Goal: Transaction & Acquisition: Register for event/course

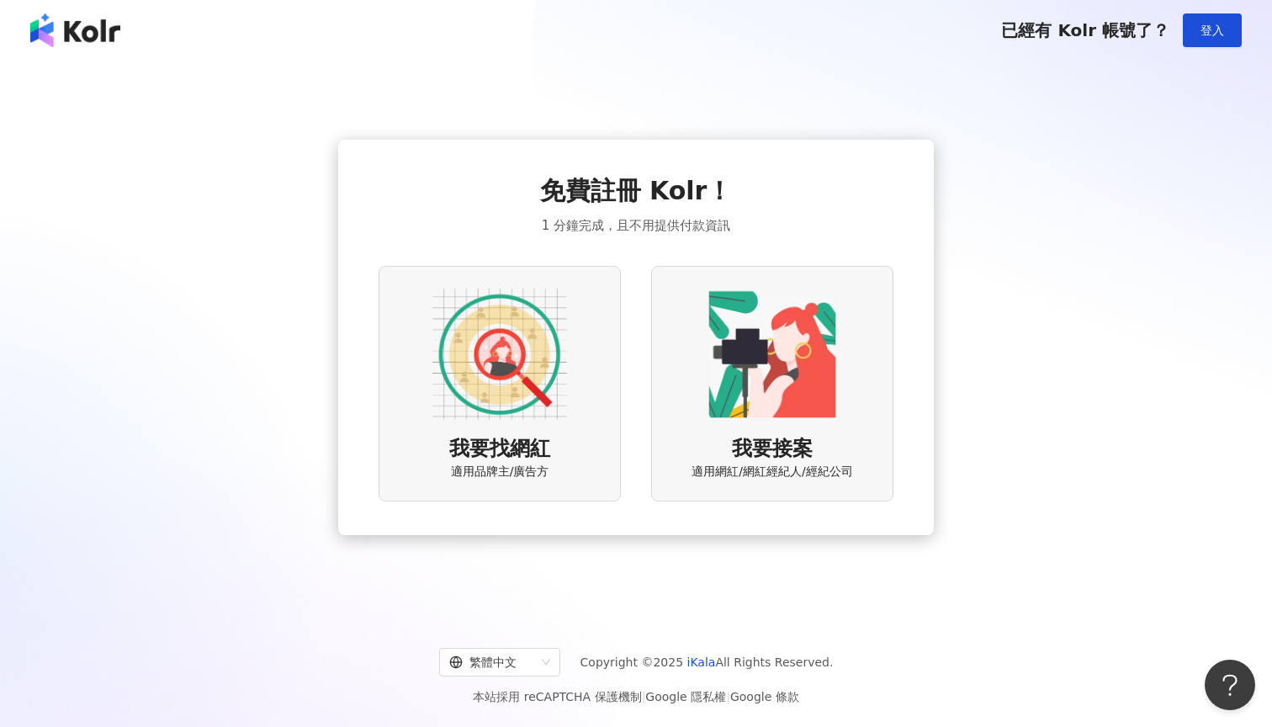
click at [520, 377] on img at bounding box center [499, 354] width 135 height 135
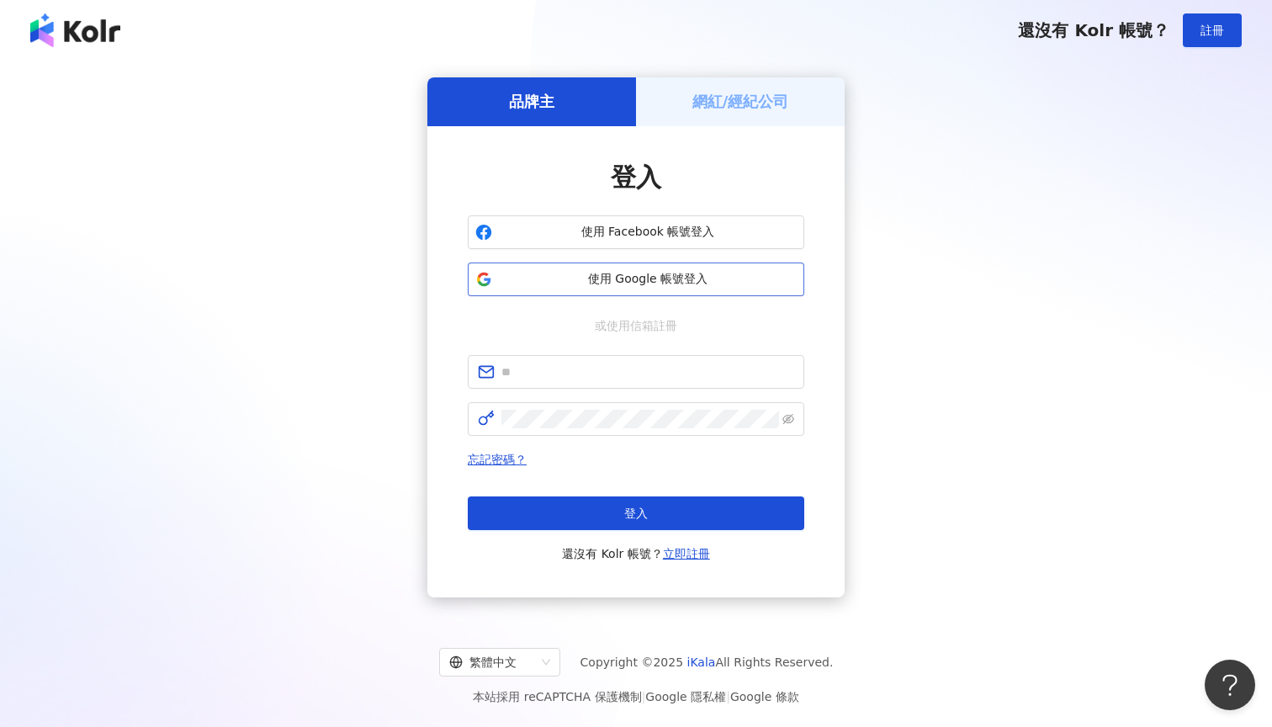
click at [684, 288] on button "使用 Google 帳號登入" at bounding box center [636, 279] width 336 height 34
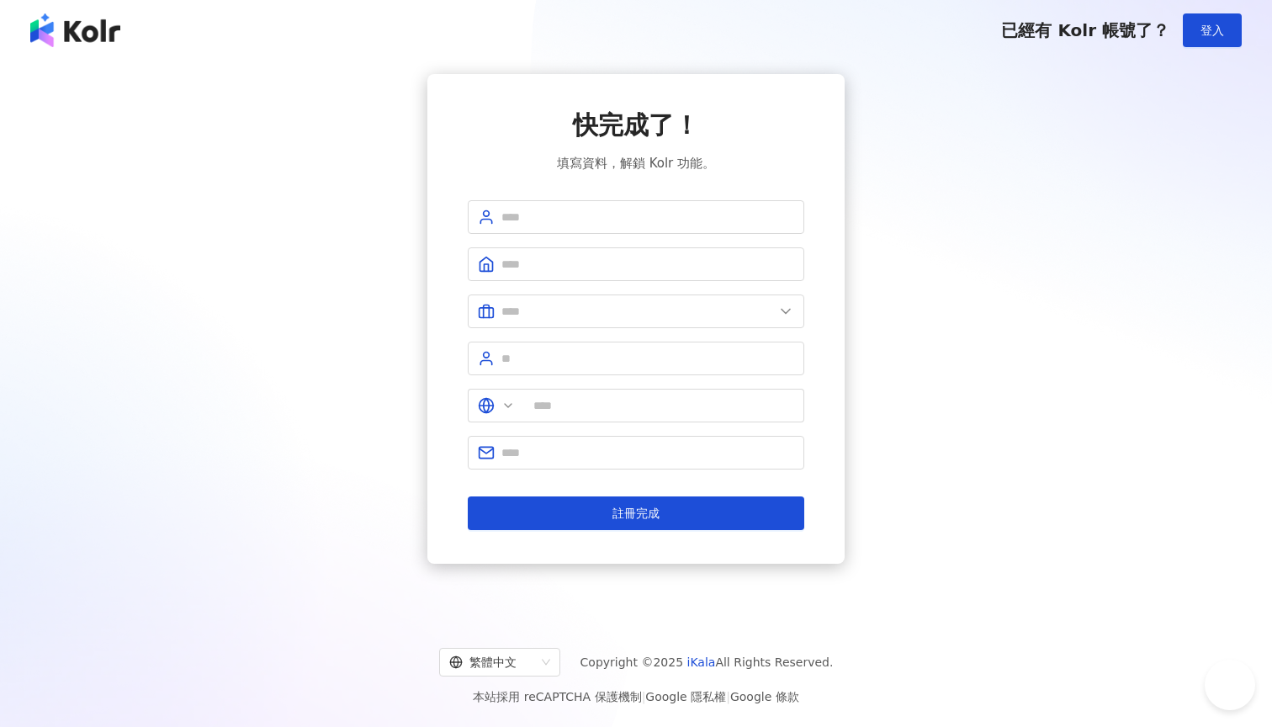
type input "**"
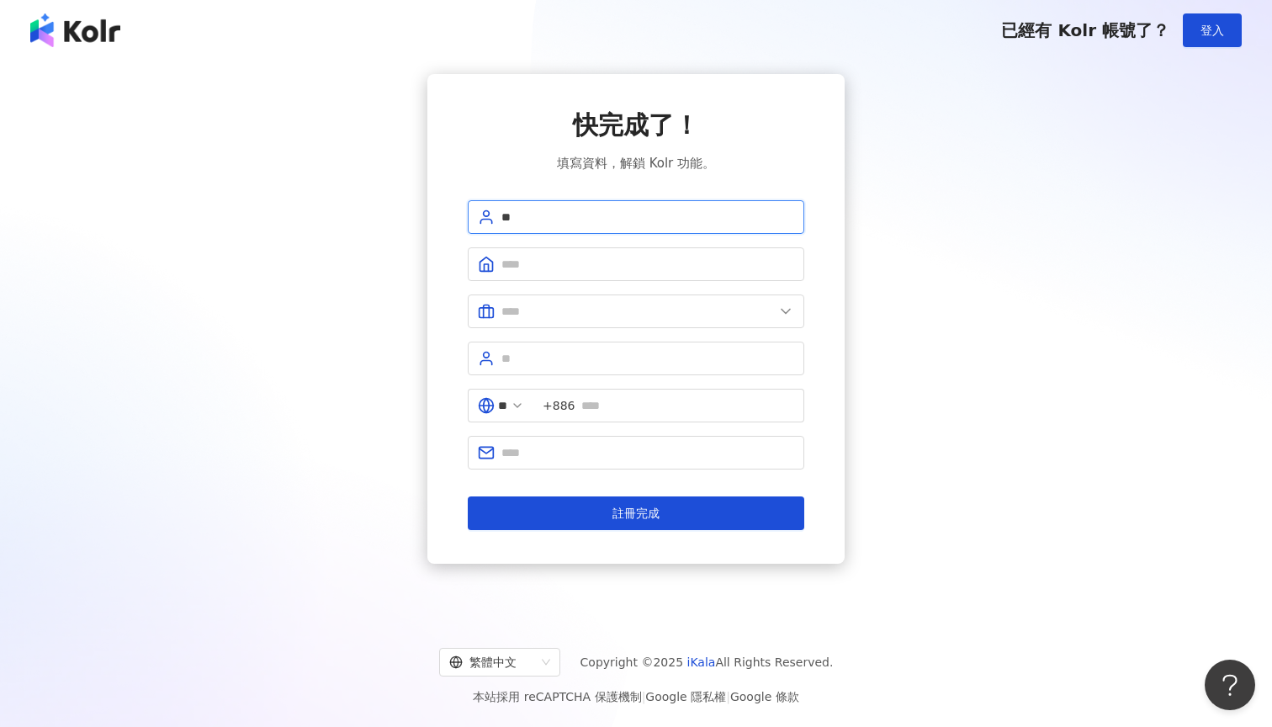
type input "*"
type input "****"
type input "*"
click at [554, 332] on form "**** * ** +886 註冊完成" at bounding box center [636, 365] width 336 height 330
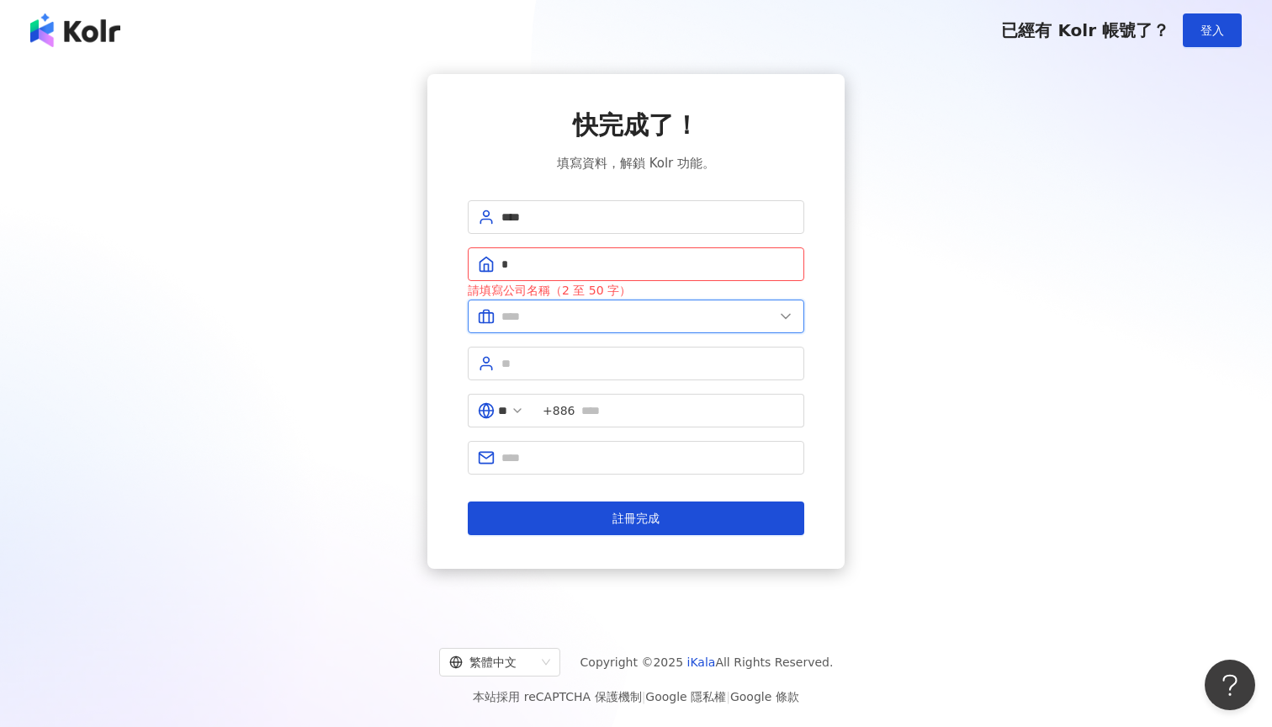
click at [533, 310] on input "text" at bounding box center [637, 316] width 272 height 19
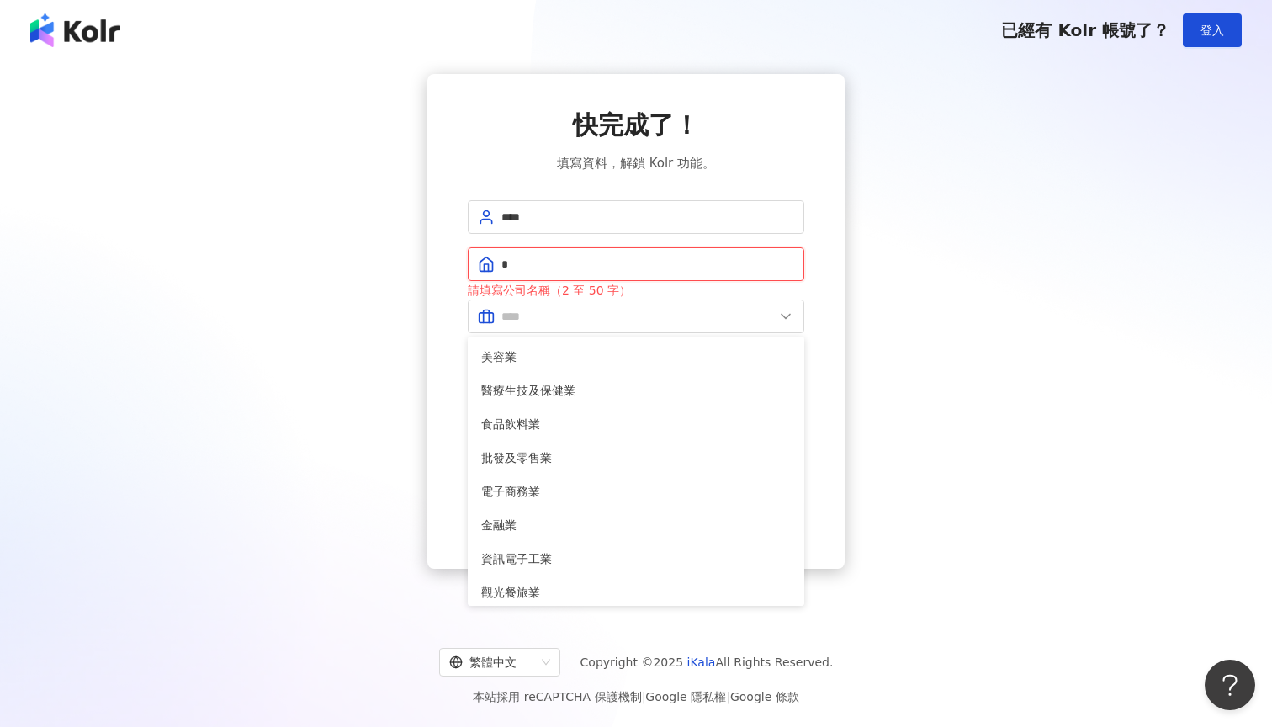
click at [529, 267] on input "*" at bounding box center [647, 264] width 293 height 19
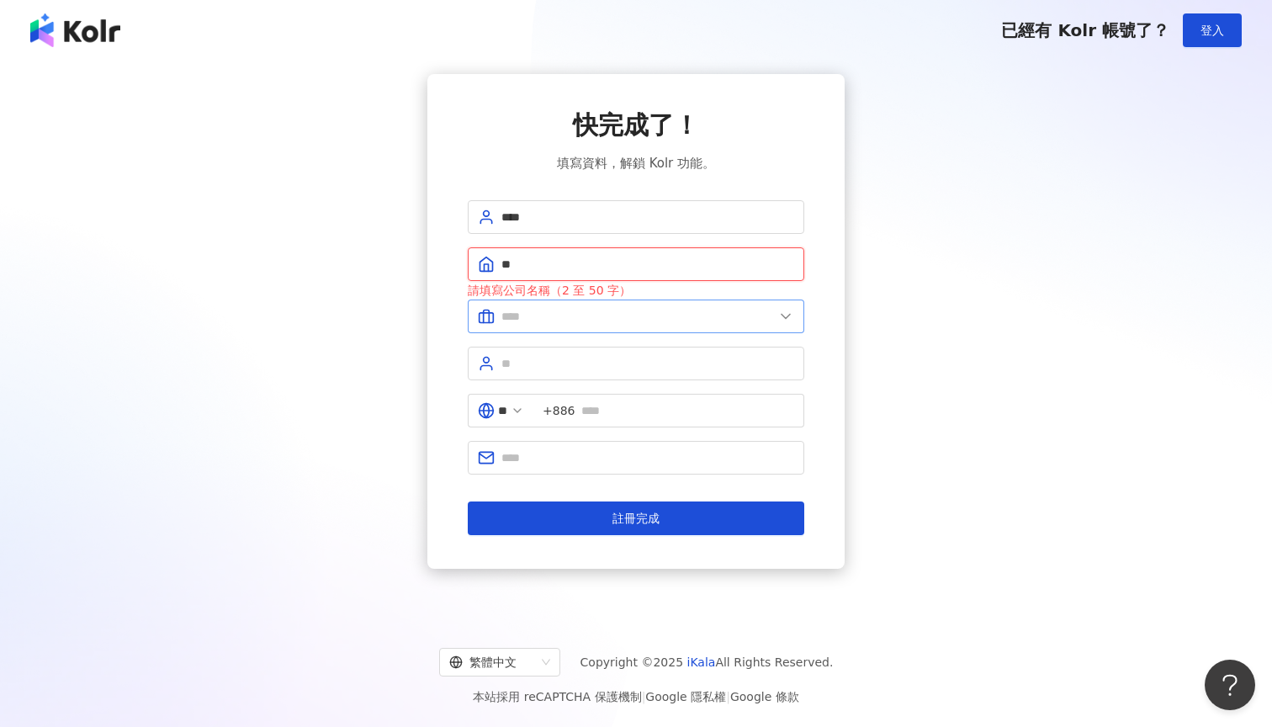
type input "**"
click at [510, 320] on input "text" at bounding box center [637, 316] width 272 height 19
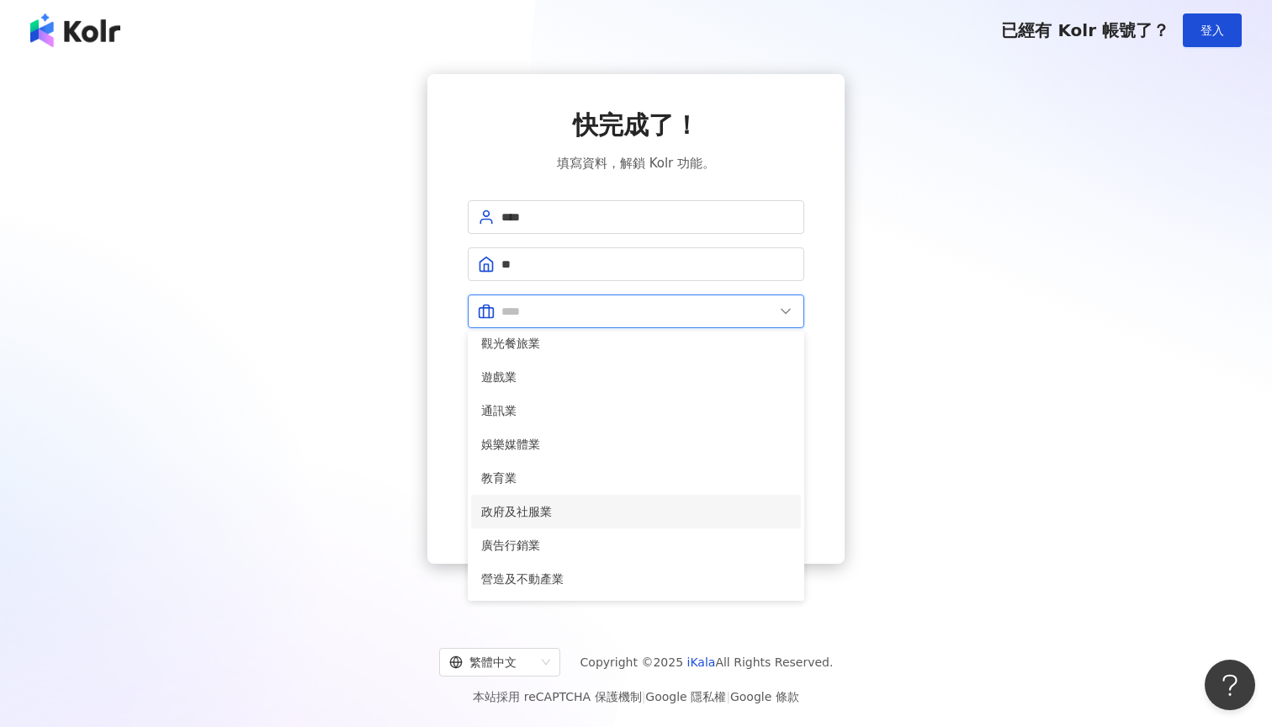
scroll to position [254, 0]
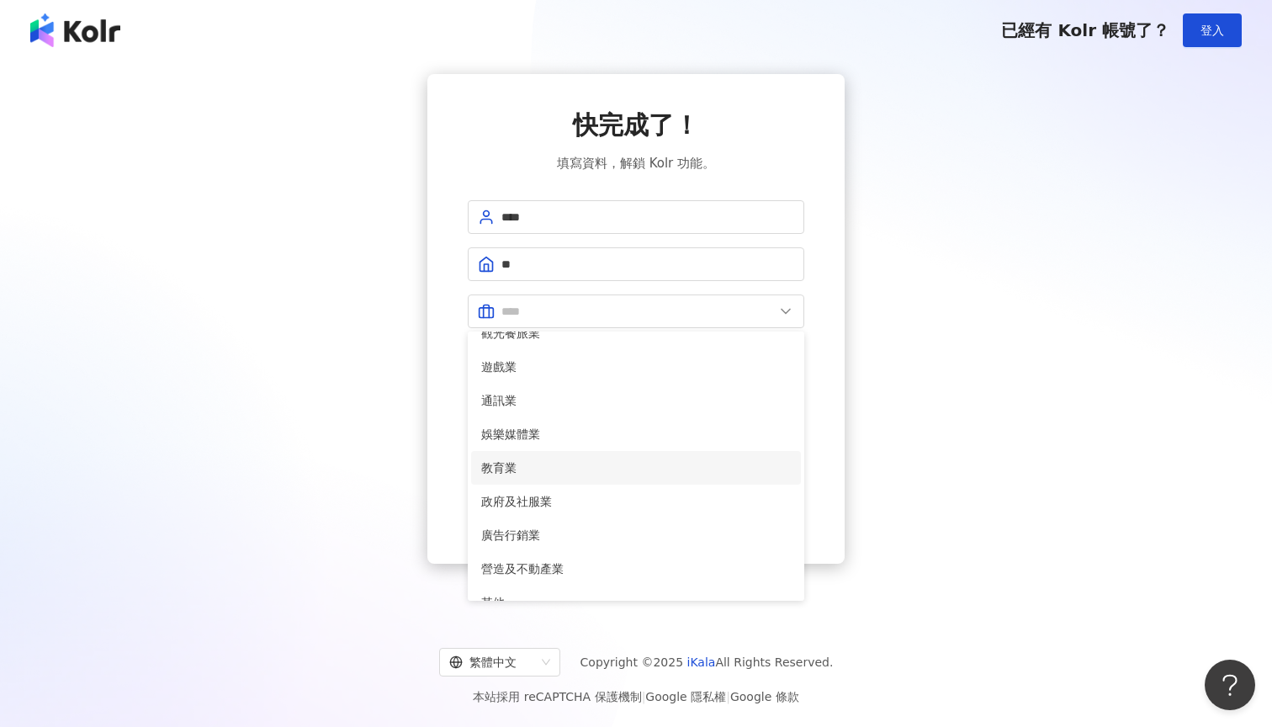
click at [526, 466] on span "教育業" at bounding box center [636, 467] width 310 height 19
type input "***"
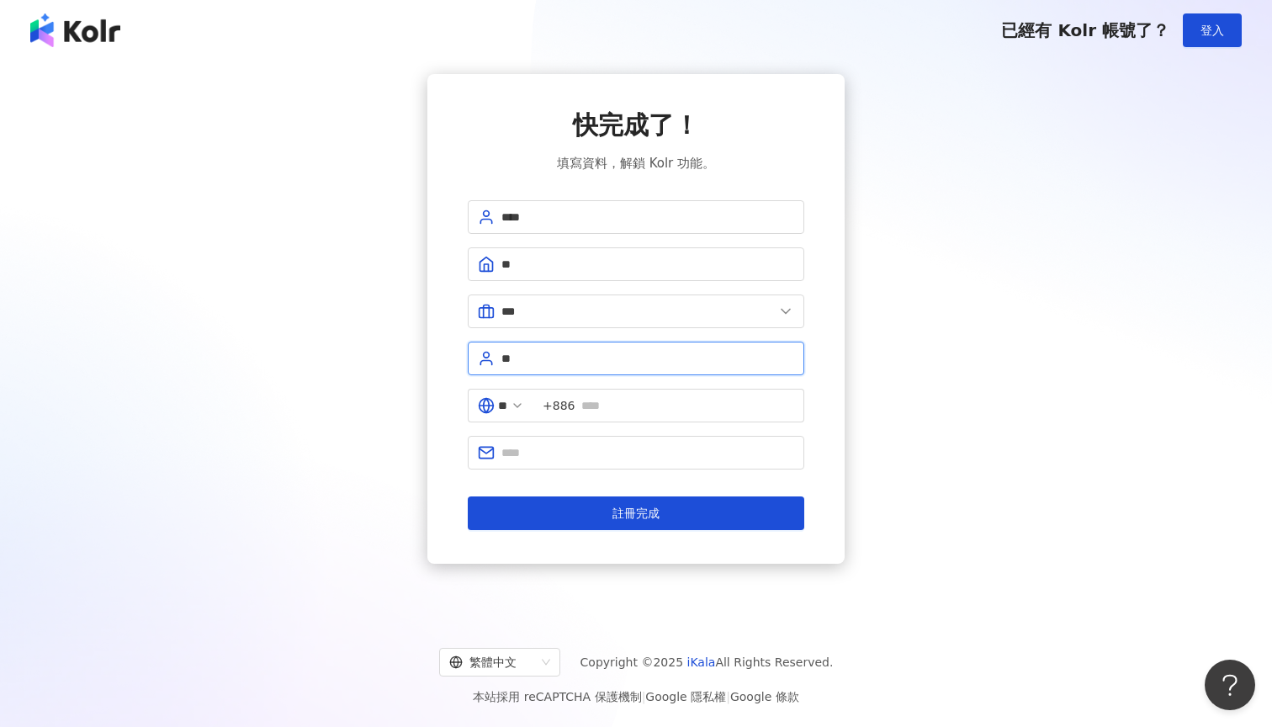
type input "*"
type input "**"
type input "**********"
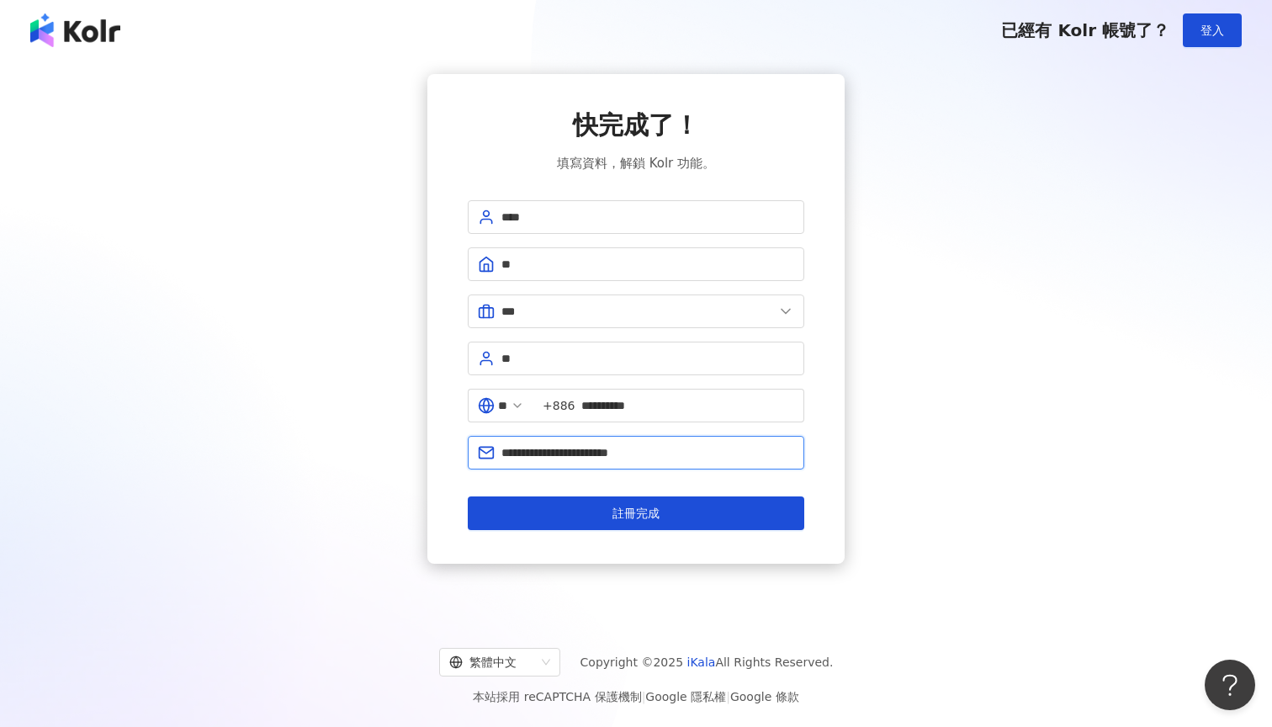
type input "**********"
click at [636, 513] on button "註冊完成" at bounding box center [636, 513] width 336 height 34
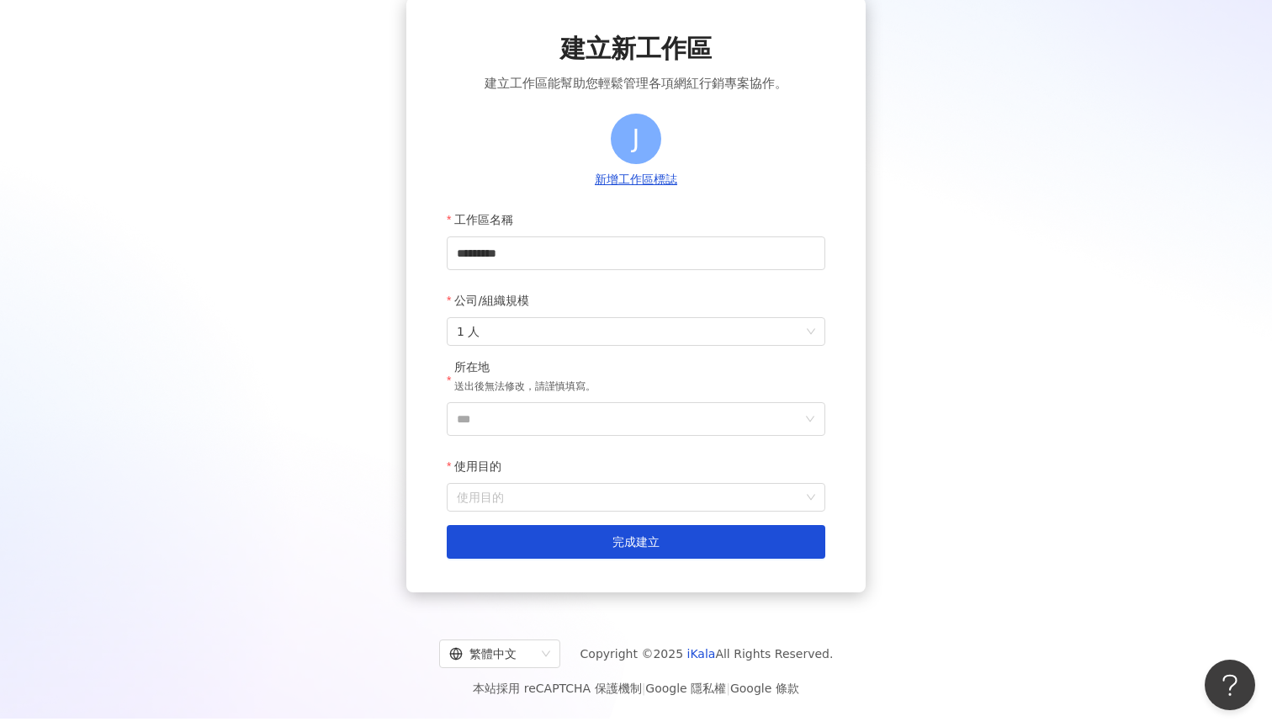
scroll to position [76, 0]
click at [580, 426] on input "***" at bounding box center [629, 420] width 345 height 32
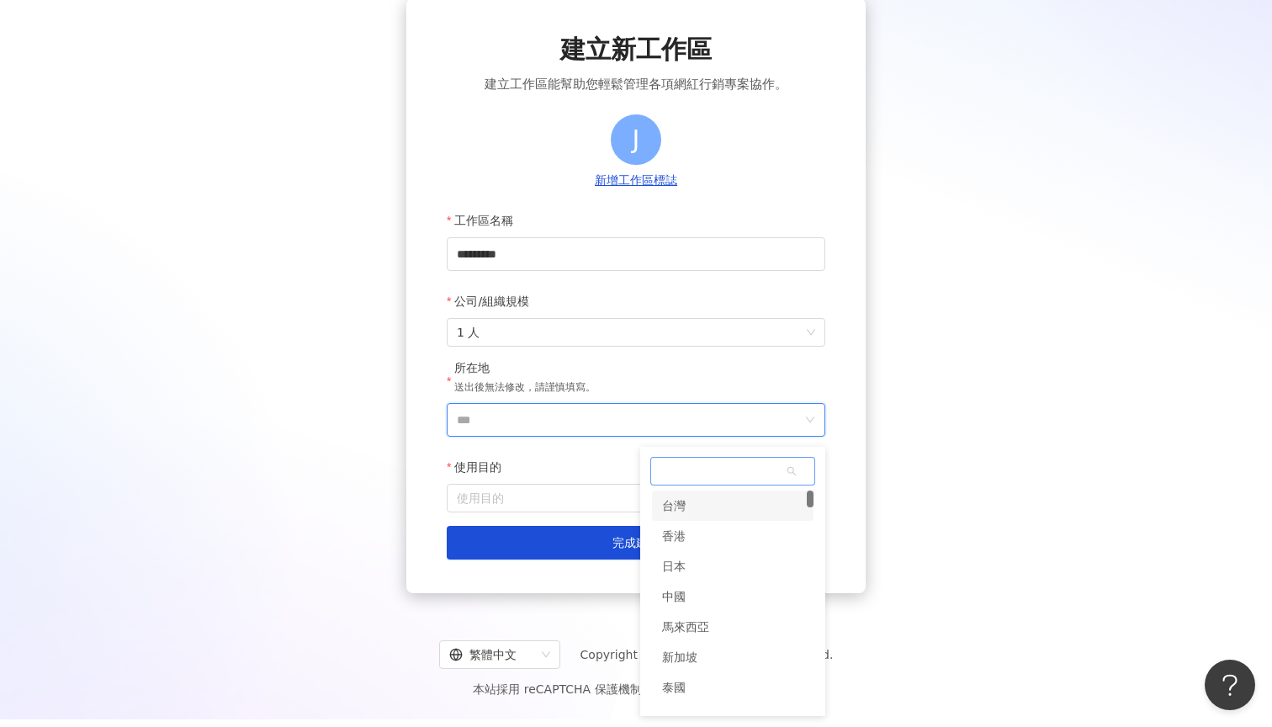
click at [698, 509] on div "台灣" at bounding box center [732, 505] width 161 height 30
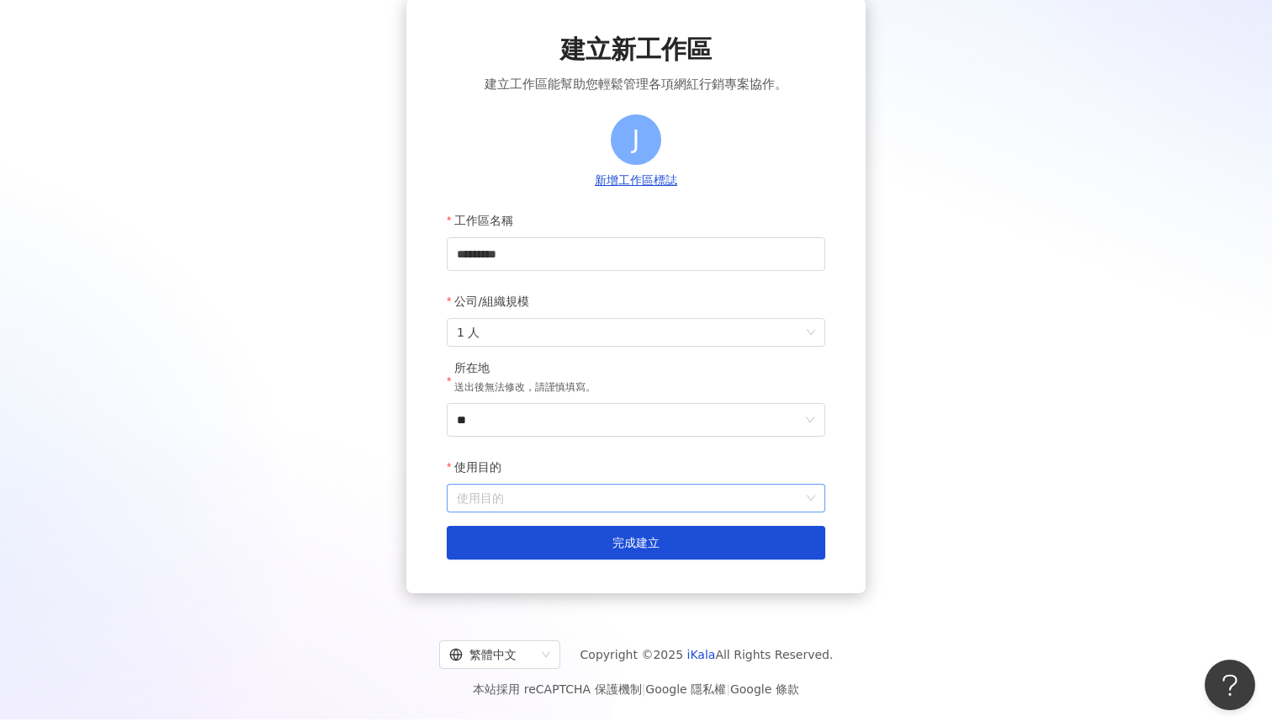
click at [592, 500] on input "使用目的" at bounding box center [636, 497] width 358 height 27
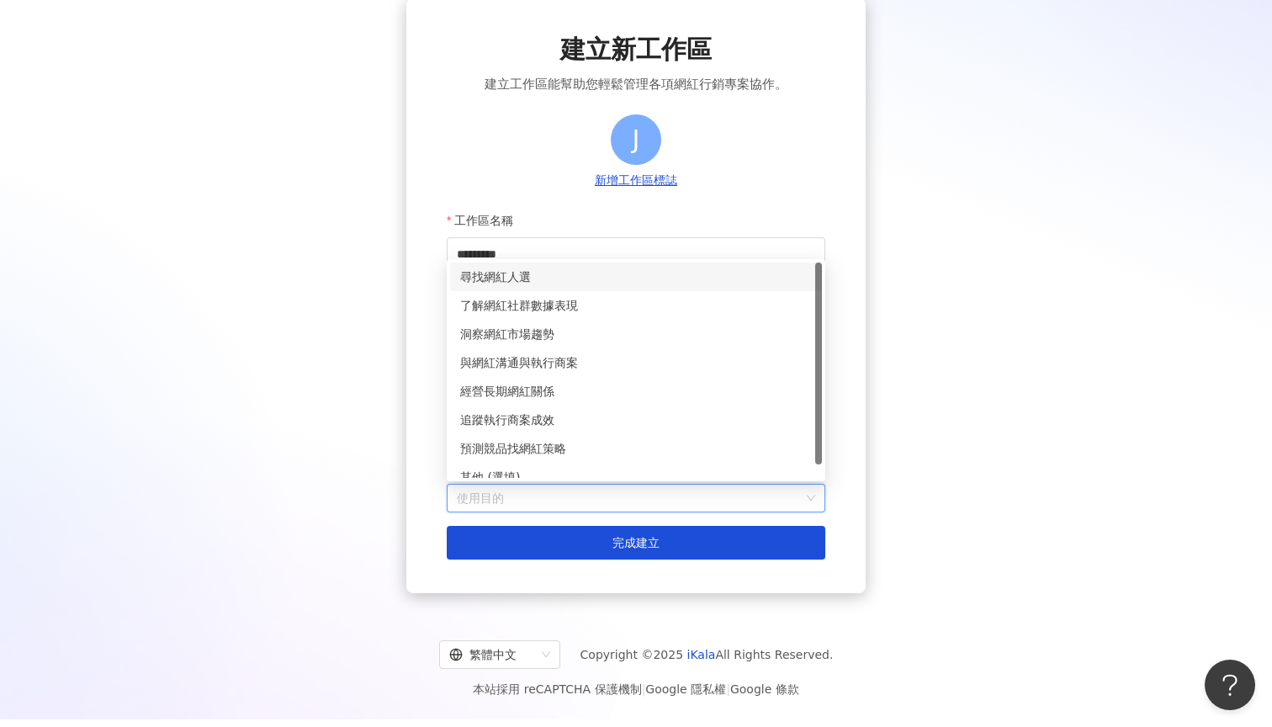
click at [557, 278] on div "尋找網紅人選" at bounding box center [636, 276] width 352 height 19
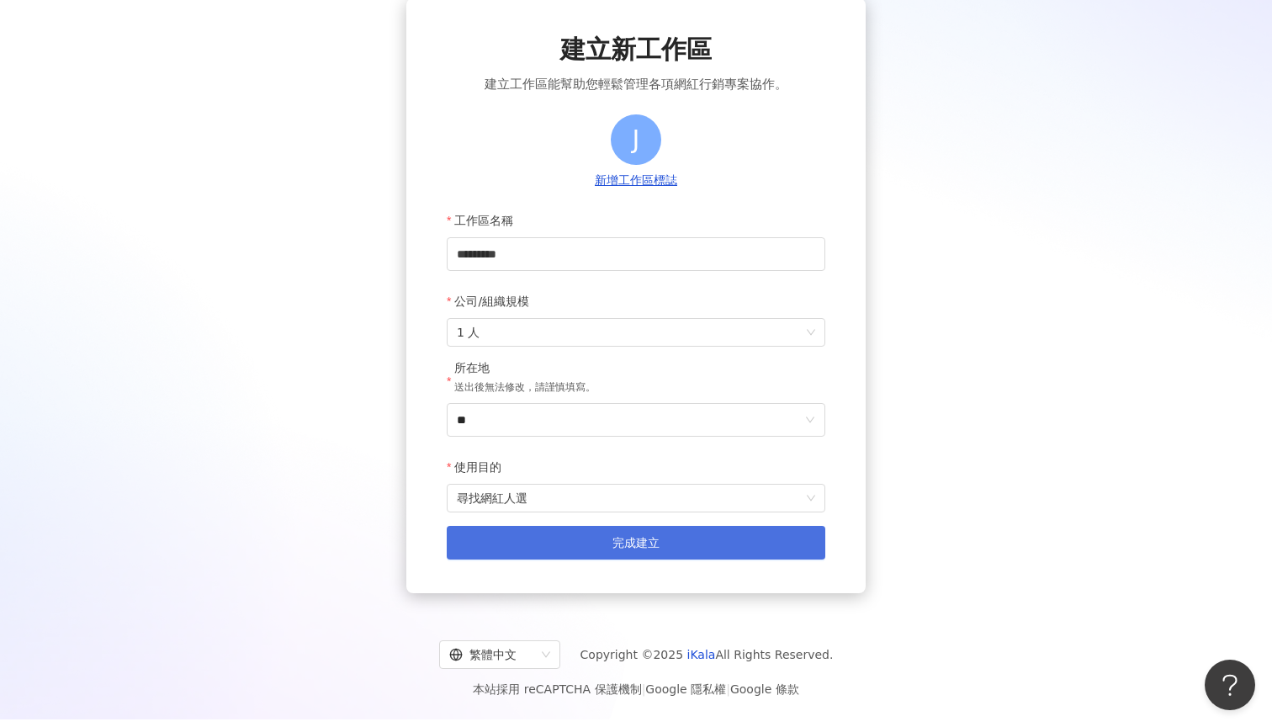
click at [542, 531] on button "完成建立" at bounding box center [636, 543] width 378 height 34
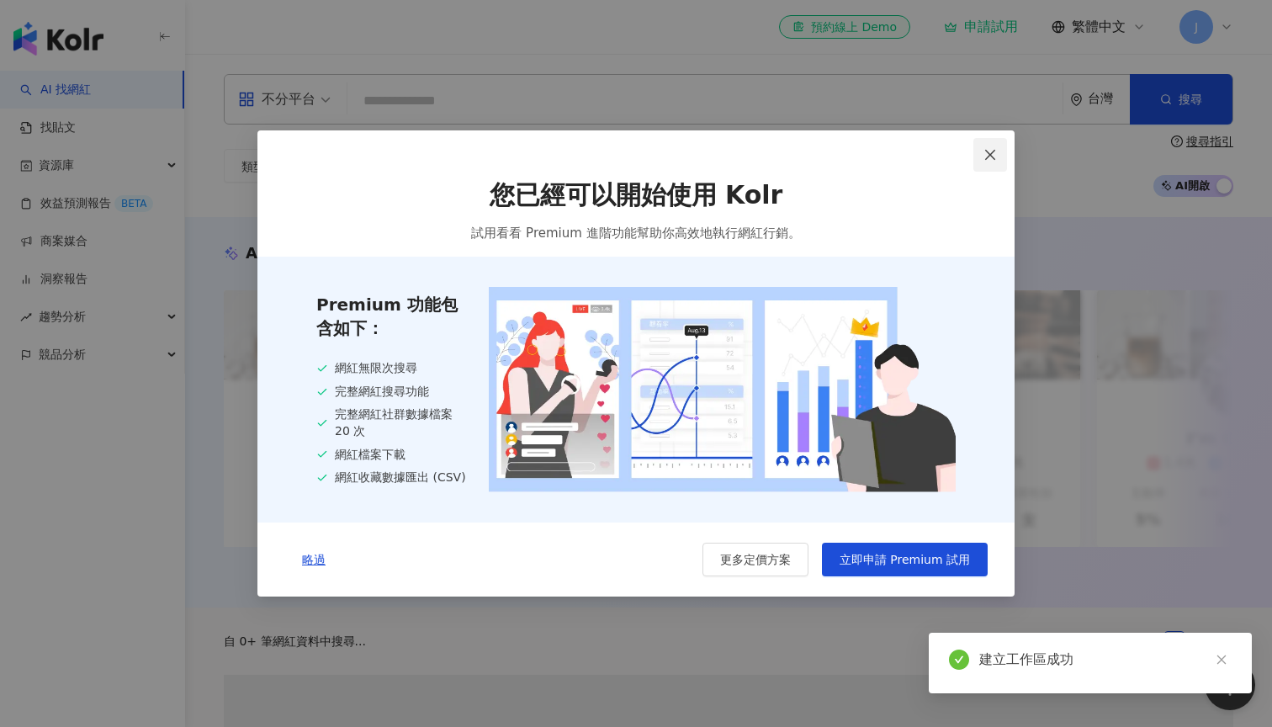
click at [987, 162] on button "Close" at bounding box center [990, 155] width 34 height 34
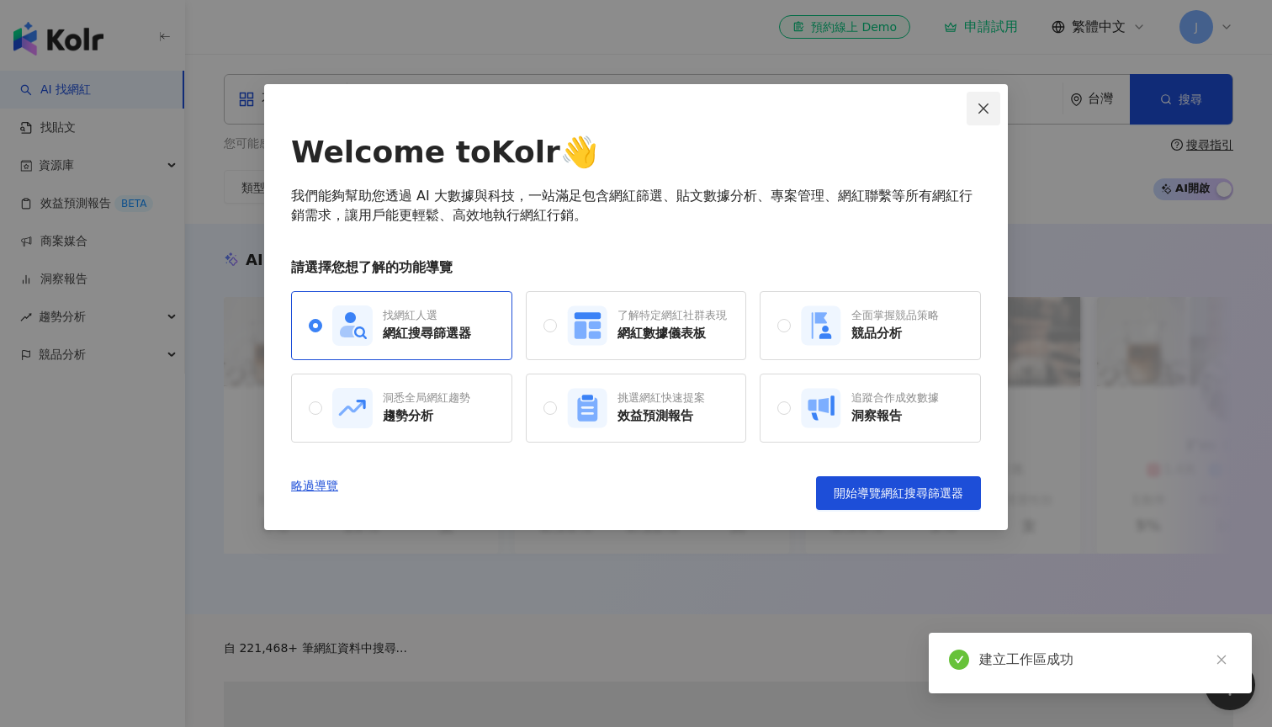
click at [992, 103] on span "Close" at bounding box center [983, 108] width 34 height 13
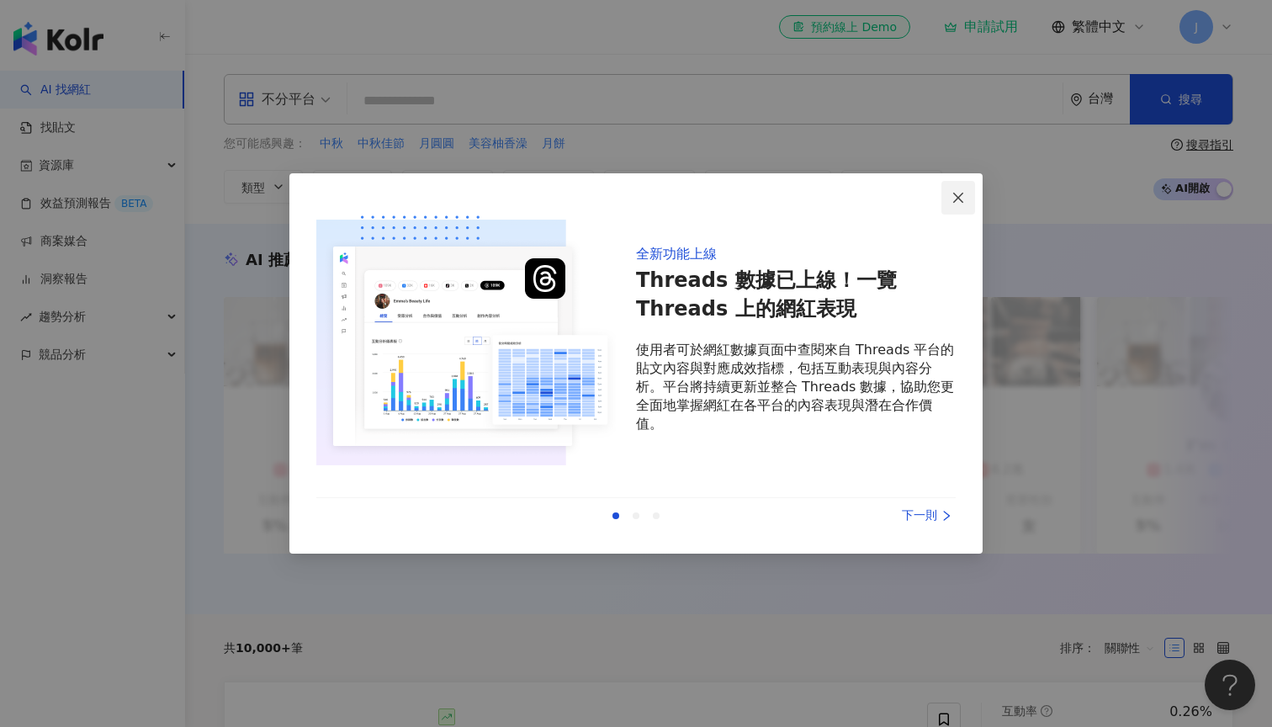
click at [959, 198] on icon "close" at bounding box center [958, 197] width 10 height 10
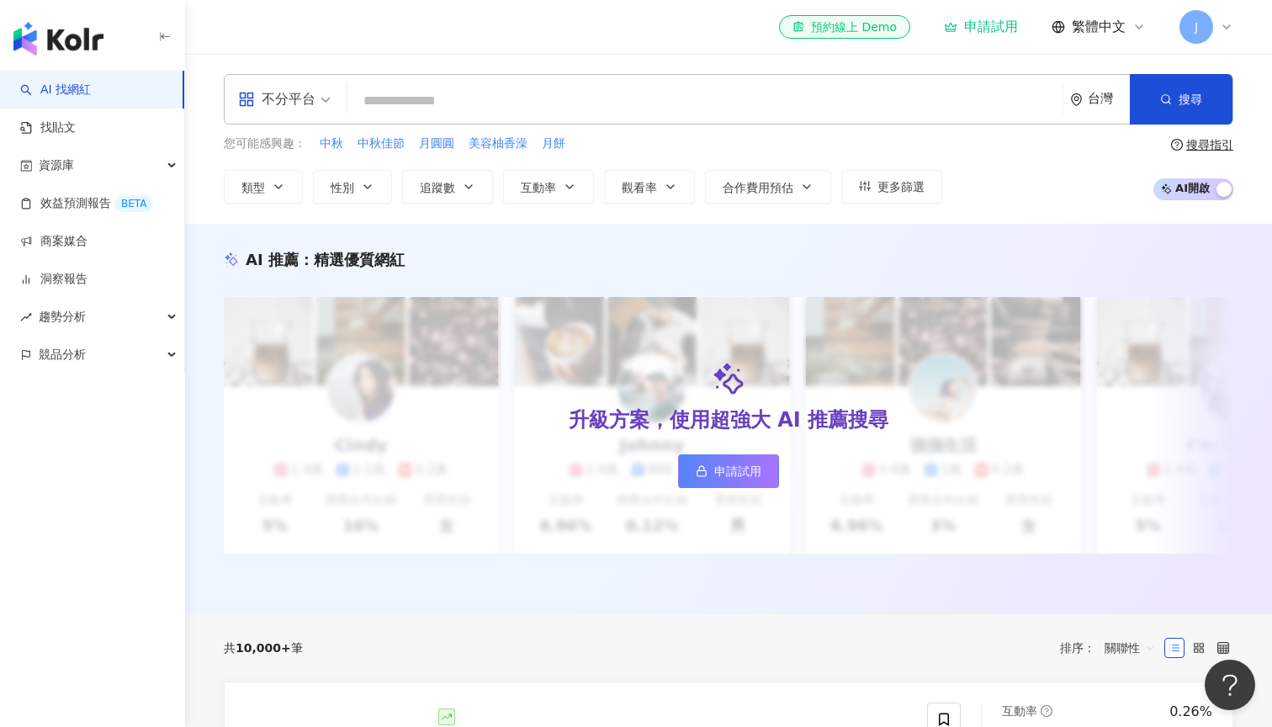
click at [564, 101] on input "search" at bounding box center [704, 101] width 701 height 32
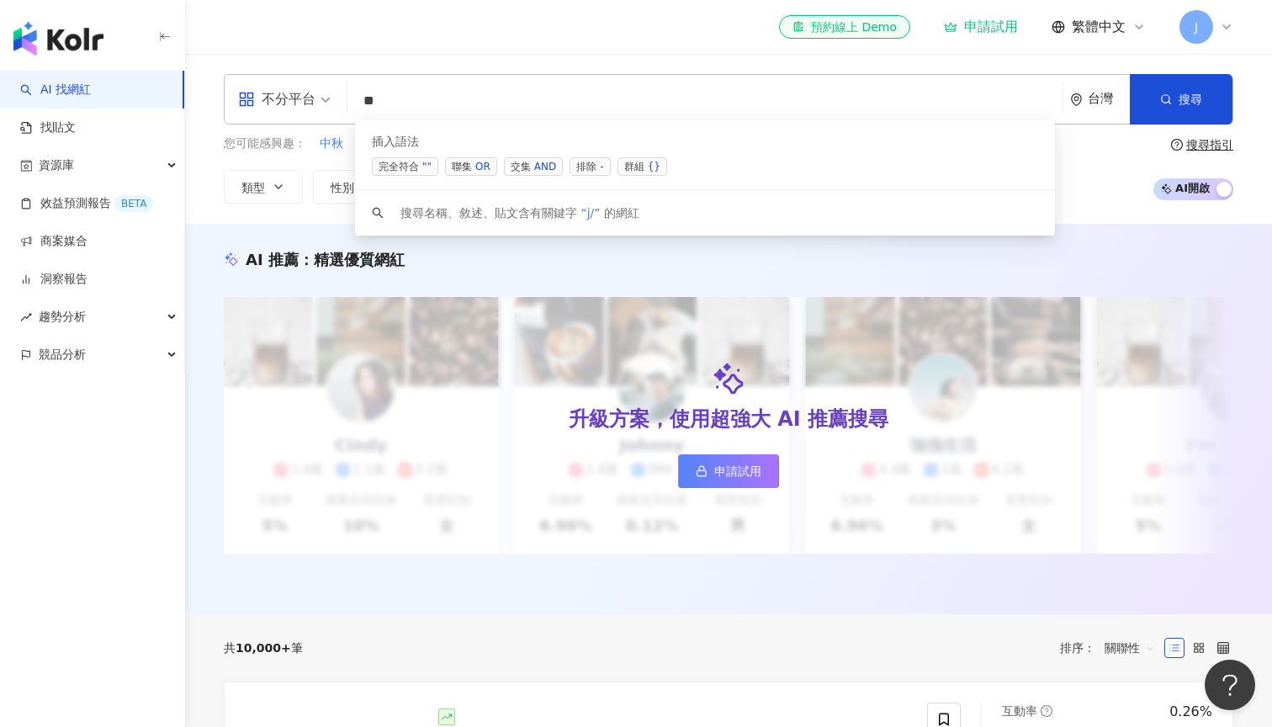
type input "*"
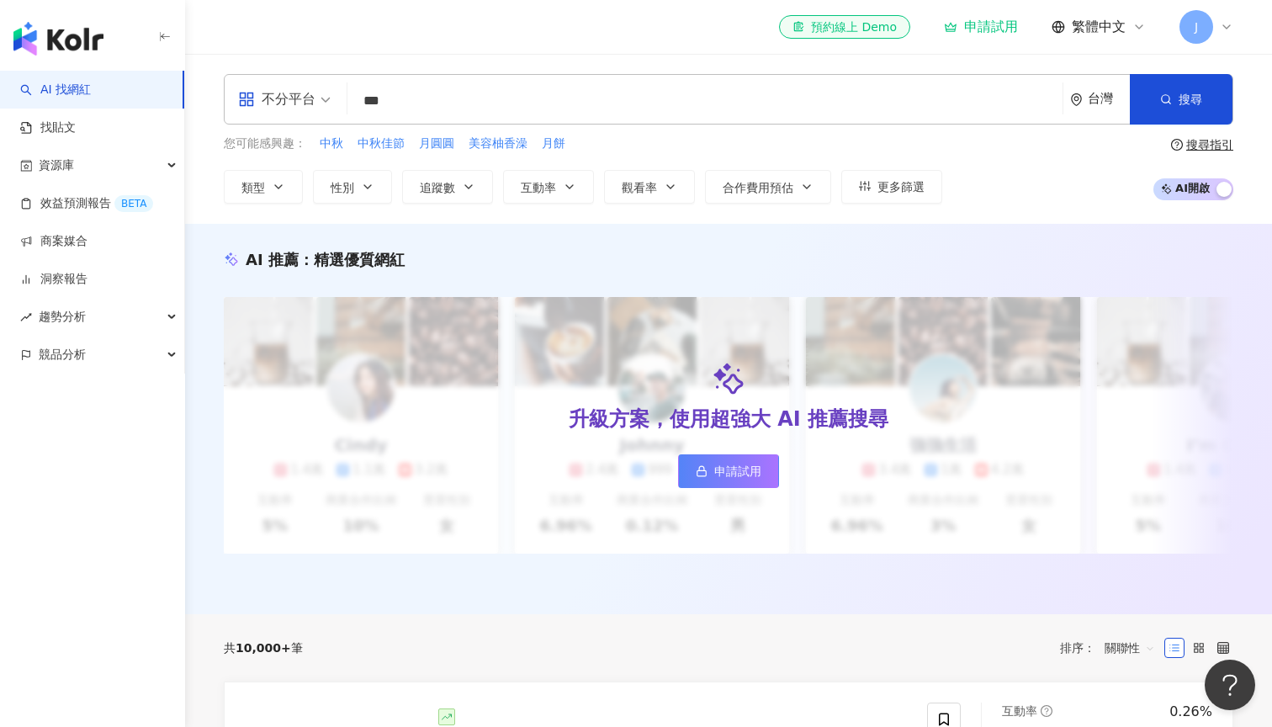
type input "***"
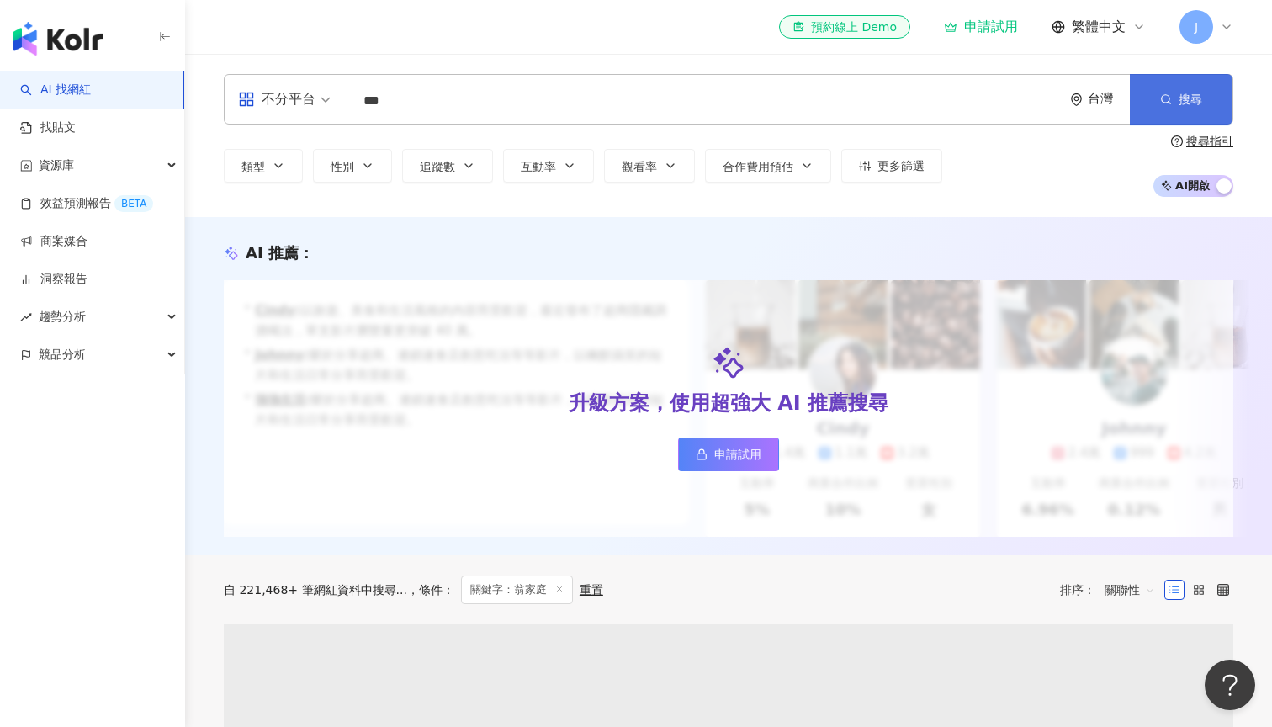
click at [1197, 108] on button "搜尋" at bounding box center [1181, 99] width 103 height 50
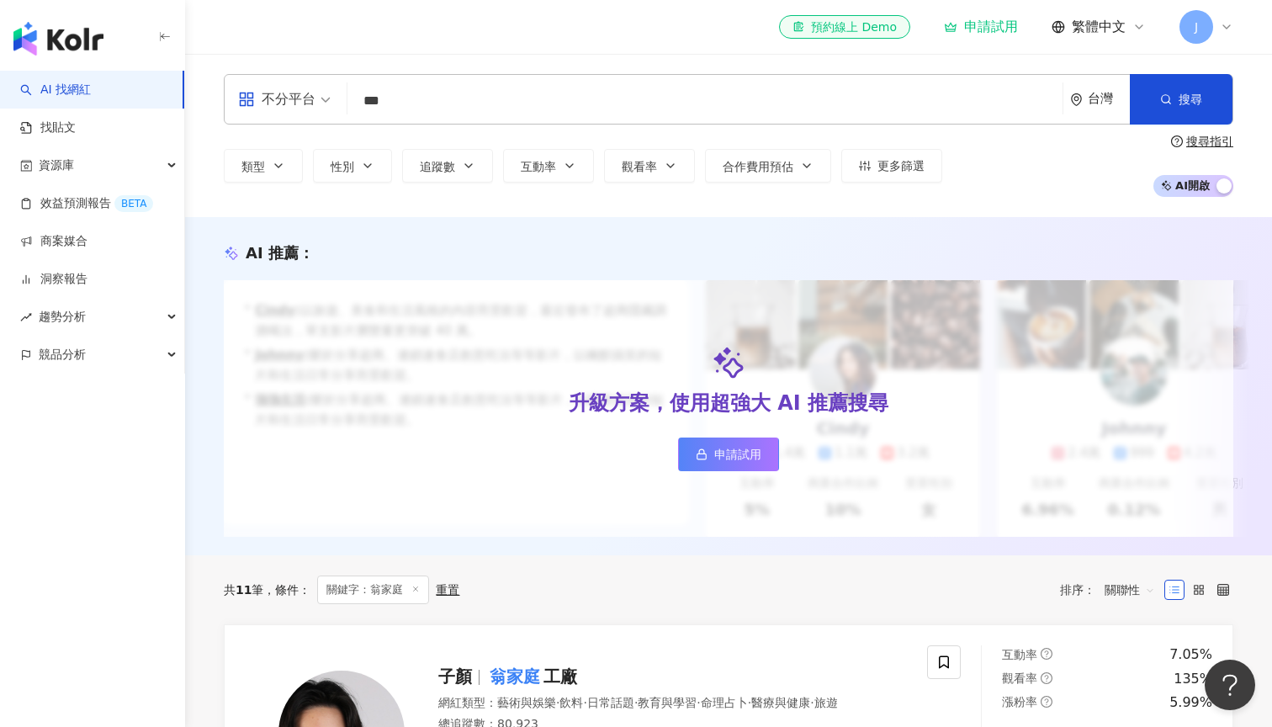
scroll to position [394, 0]
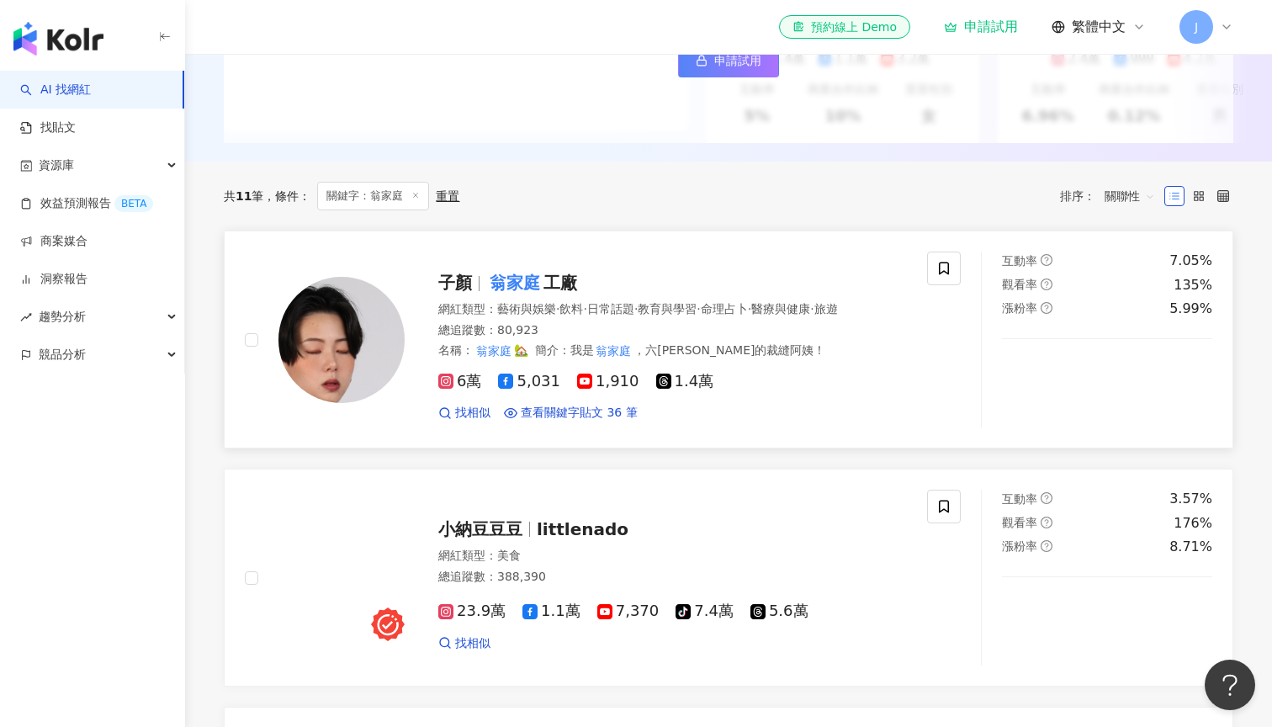
click at [526, 280] on mark "翁家庭" at bounding box center [514, 282] width 57 height 27
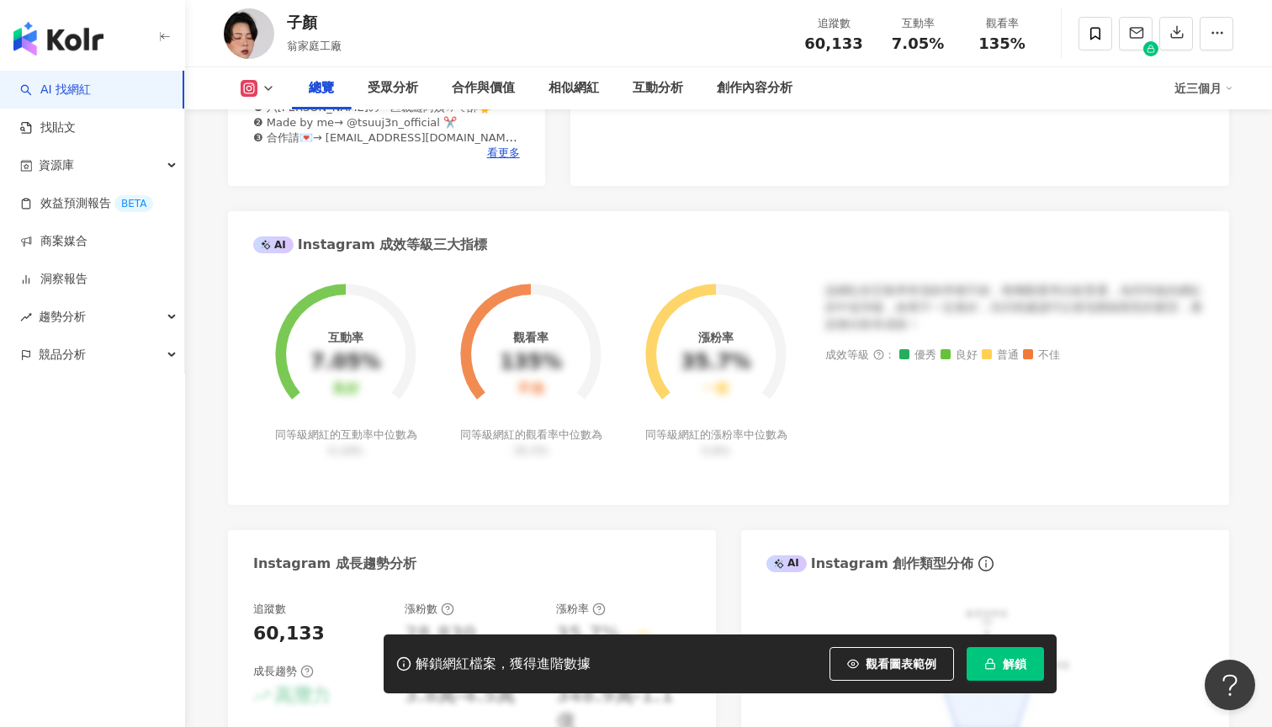
scroll to position [612, 0]
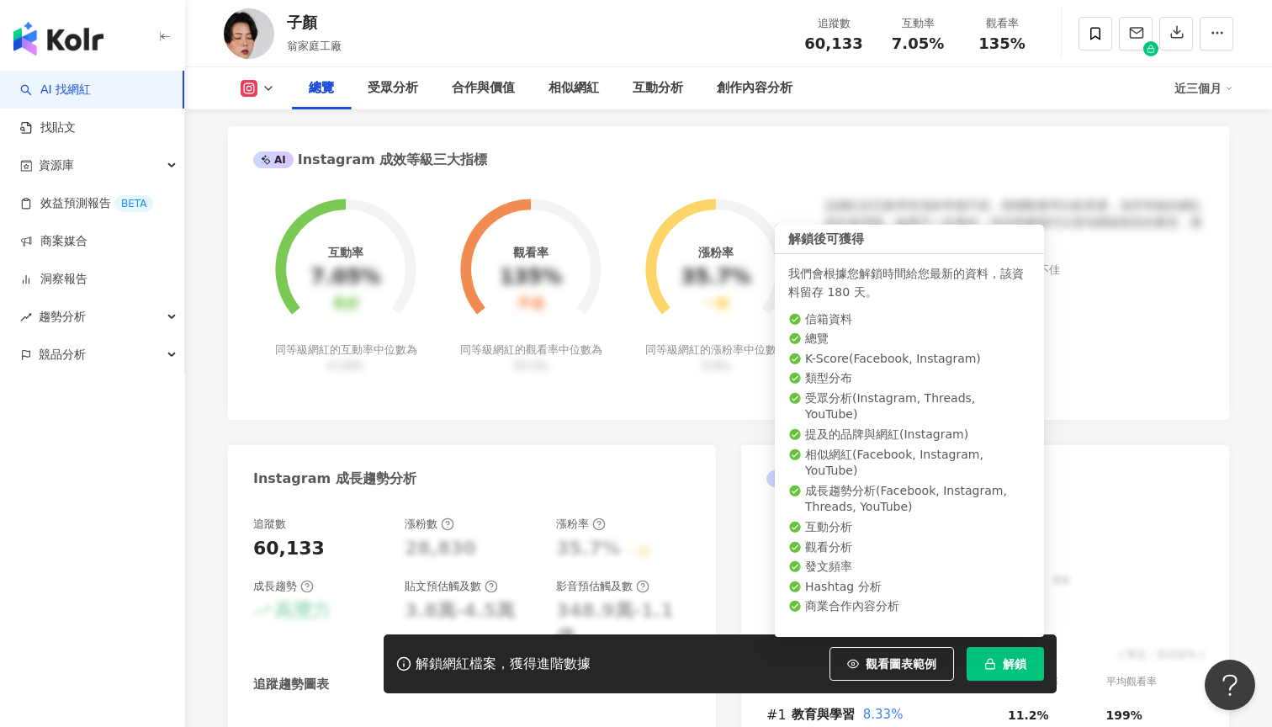
click at [996, 660] on button "解鎖" at bounding box center [1004, 664] width 77 height 34
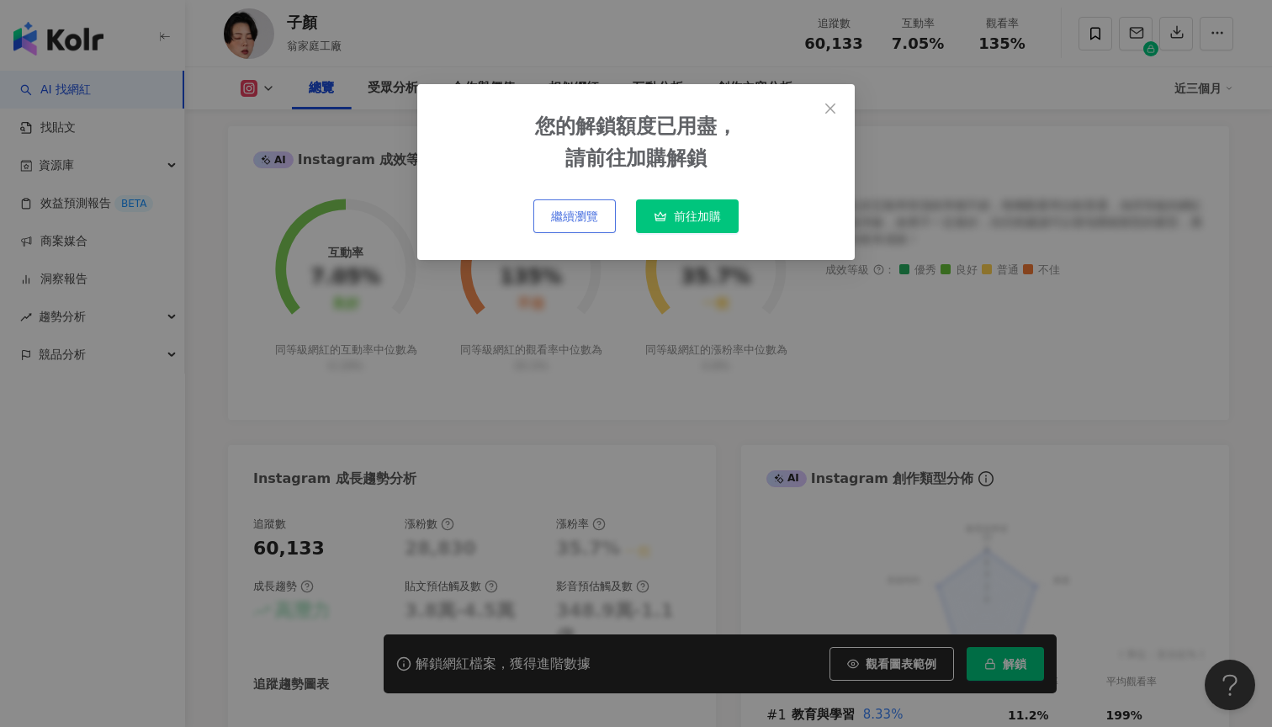
click at [571, 212] on span "繼續瀏覽" at bounding box center [574, 215] width 47 height 13
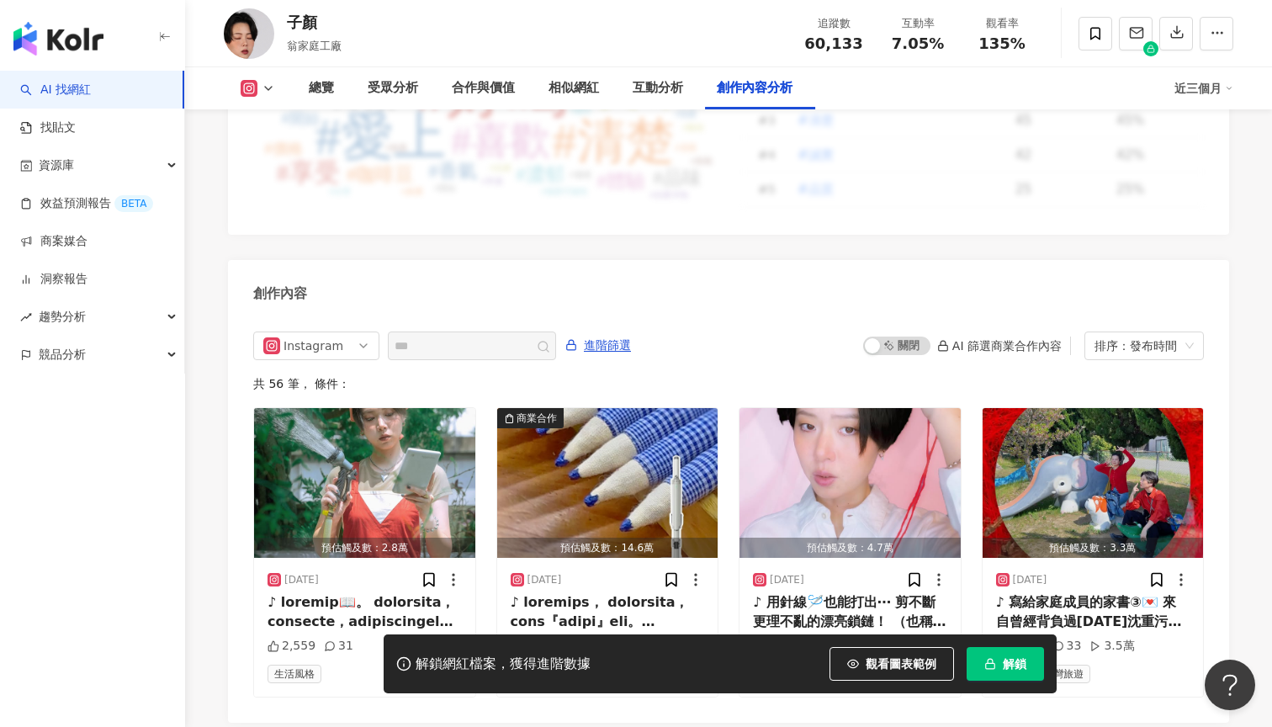
scroll to position [5076, 0]
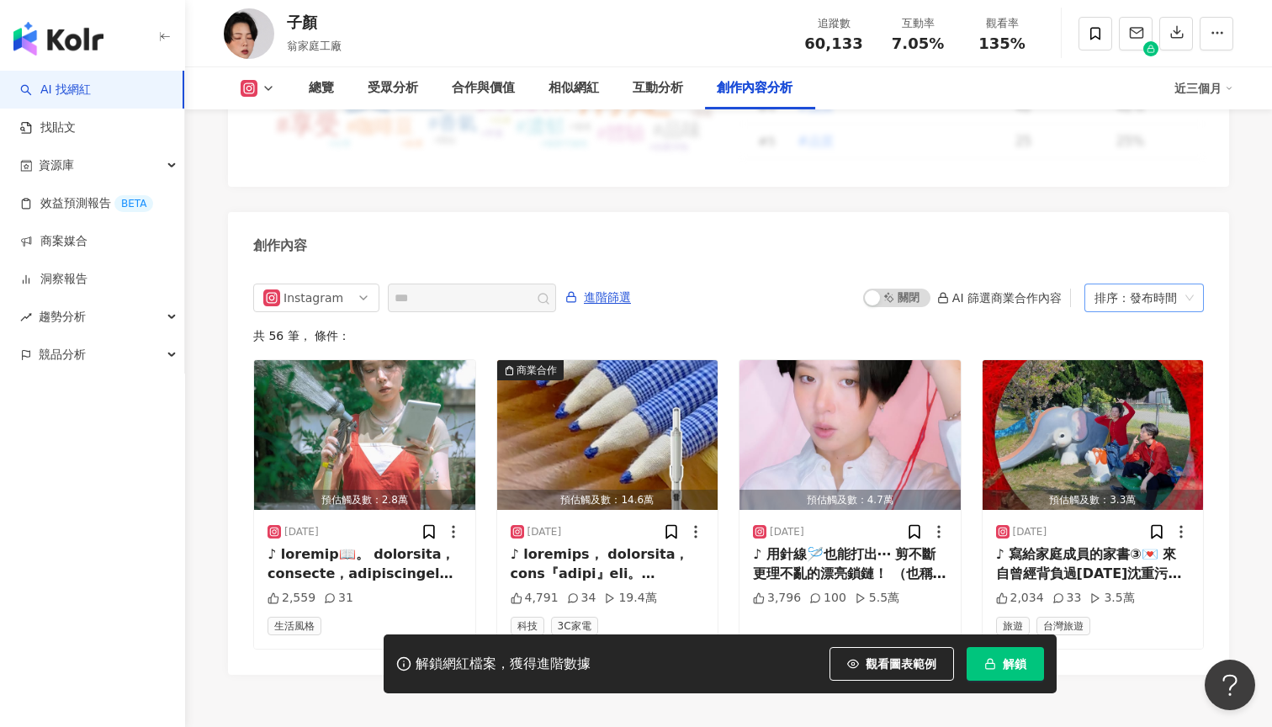
click at [1152, 284] on div "排序：發布時間" at bounding box center [1136, 297] width 84 height 27
click at [1022, 329] on div "共 56 筆 ， 條件：" at bounding box center [728, 335] width 950 height 13
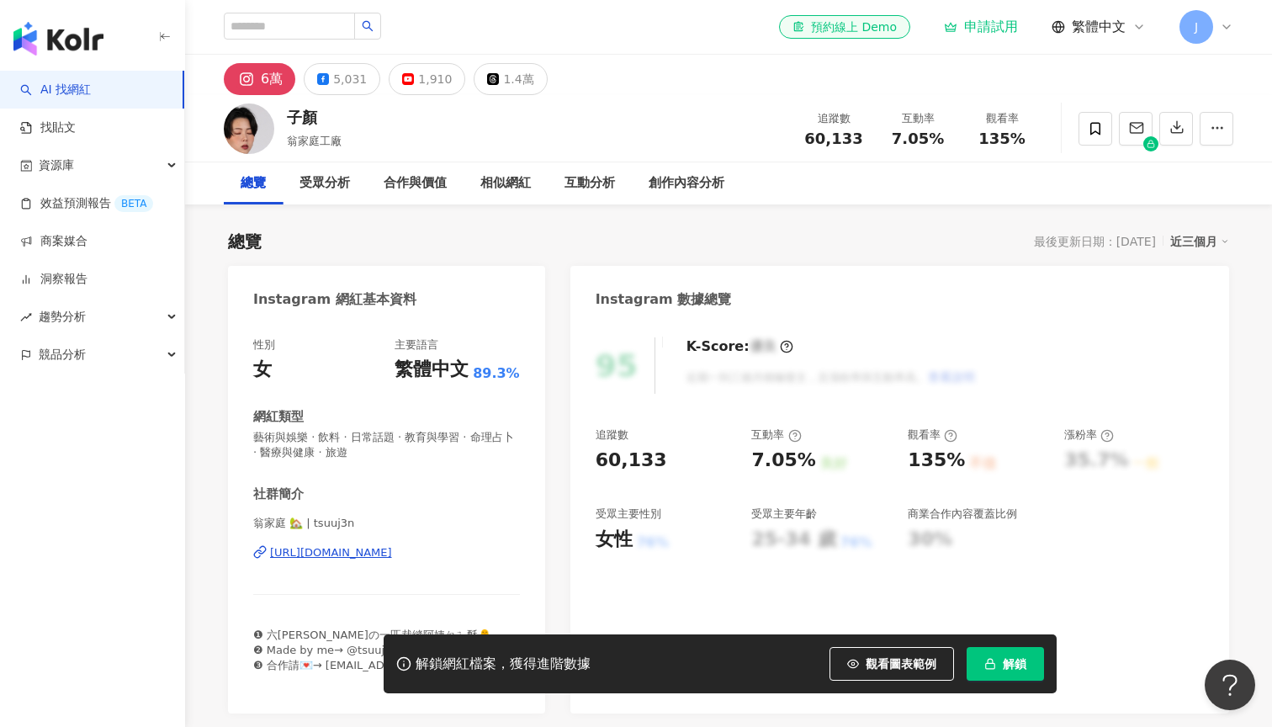
scroll to position [0, 0]
click at [1003, 675] on button "解鎖" at bounding box center [1004, 664] width 77 height 34
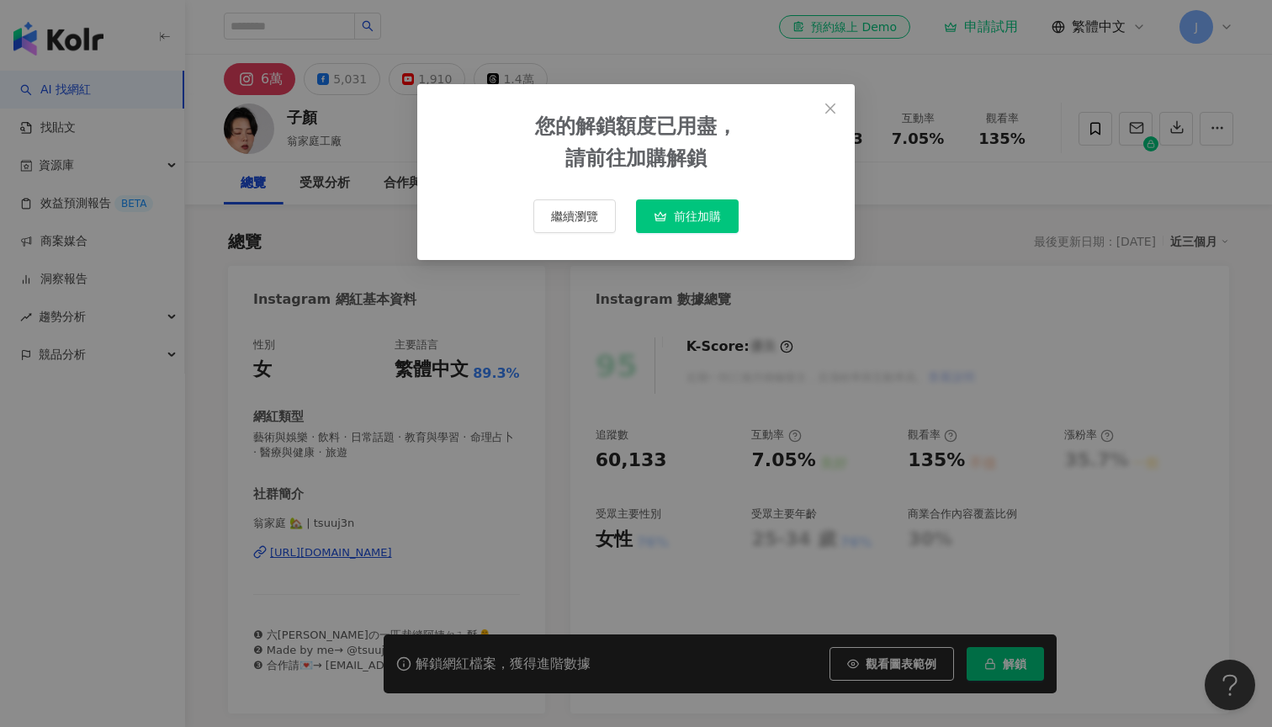
click at [692, 199] on button "前往加購" at bounding box center [687, 216] width 103 height 34
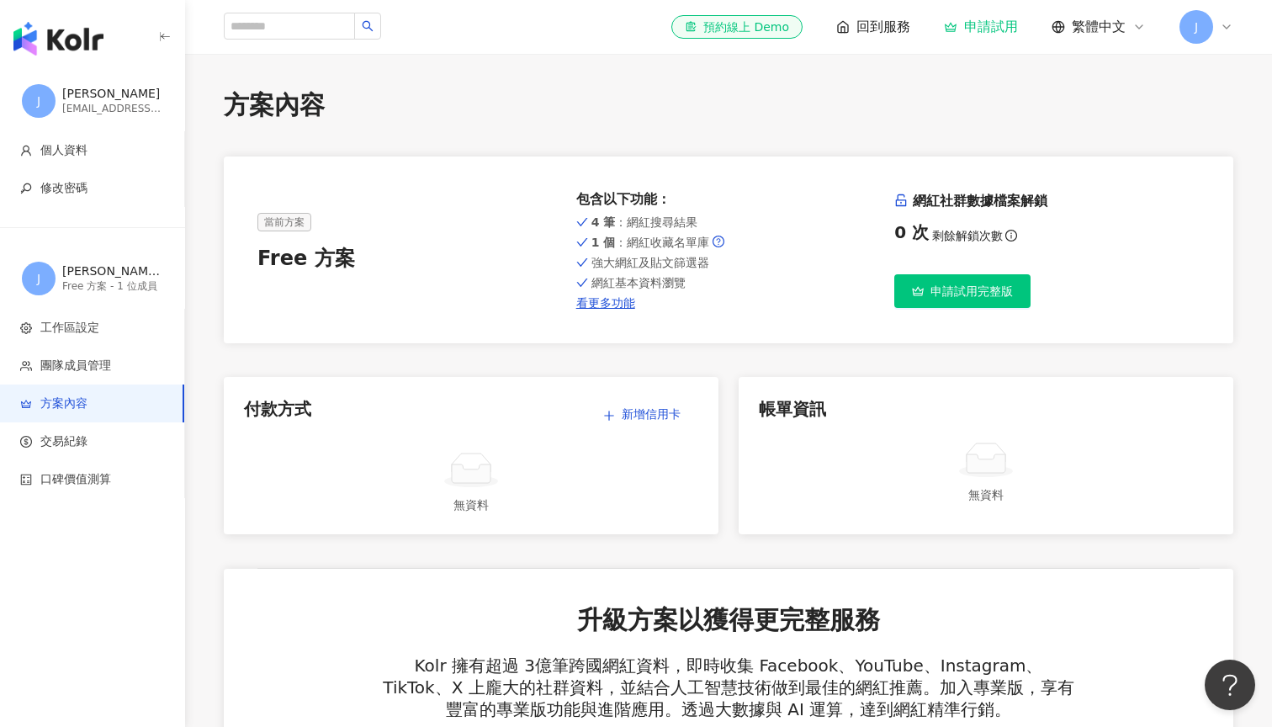
click at [948, 293] on span "申請試用完整版" at bounding box center [971, 290] width 82 height 13
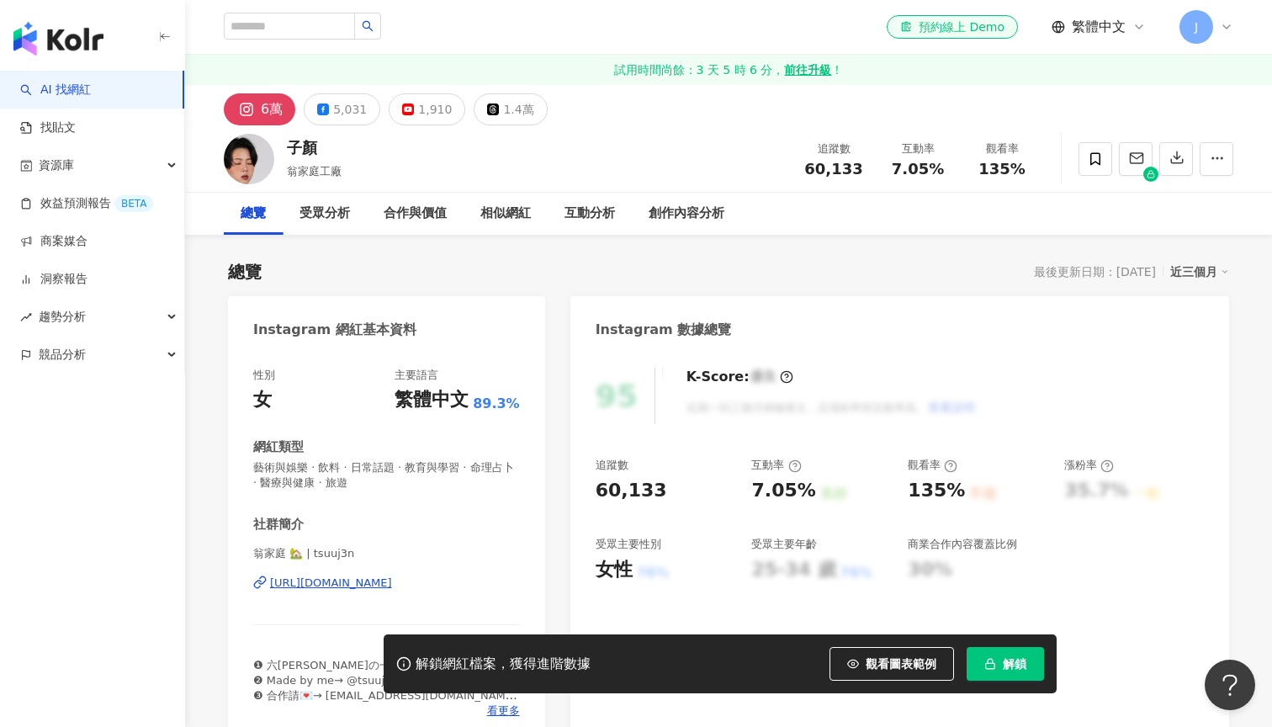
drag, startPoint x: 959, startPoint y: 629, endPoint x: 1019, endPoint y: 664, distance: 70.1
click at [1008, 665] on span "解鎖" at bounding box center [1015, 663] width 24 height 13
click at [1019, 664] on span "解鎖" at bounding box center [1015, 663] width 24 height 13
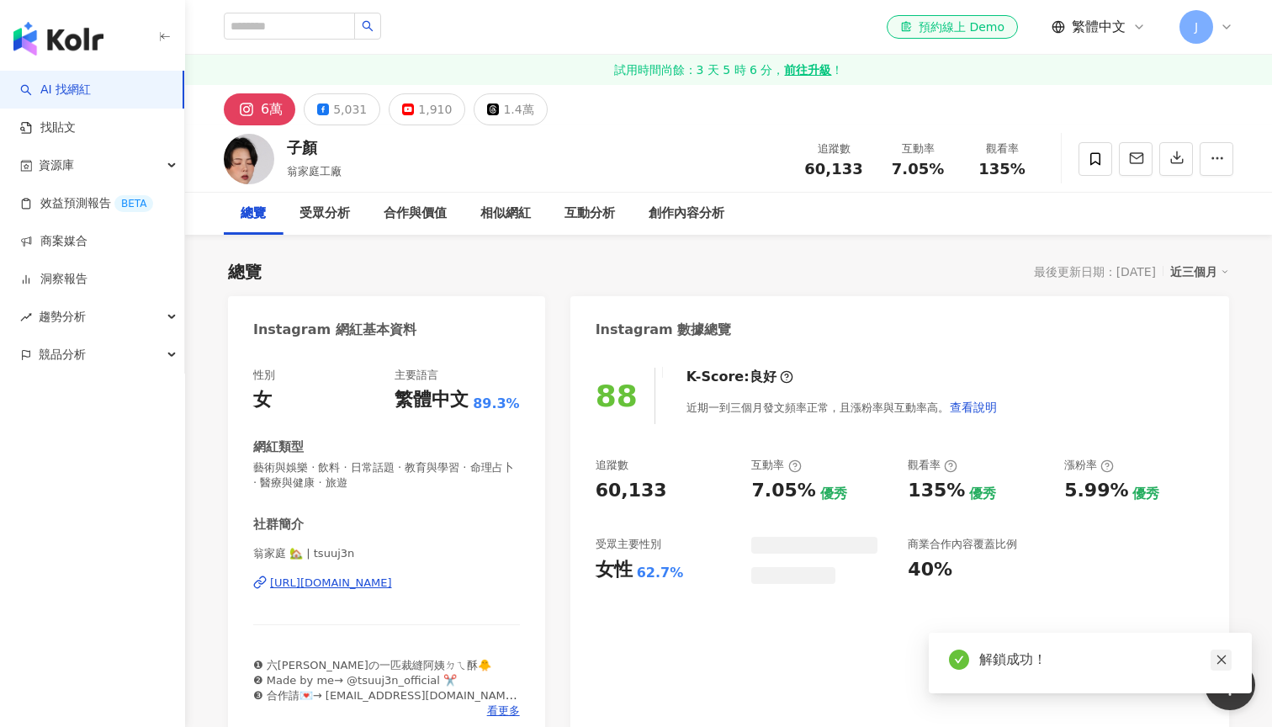
click at [1218, 663] on icon "close" at bounding box center [1220, 659] width 9 height 9
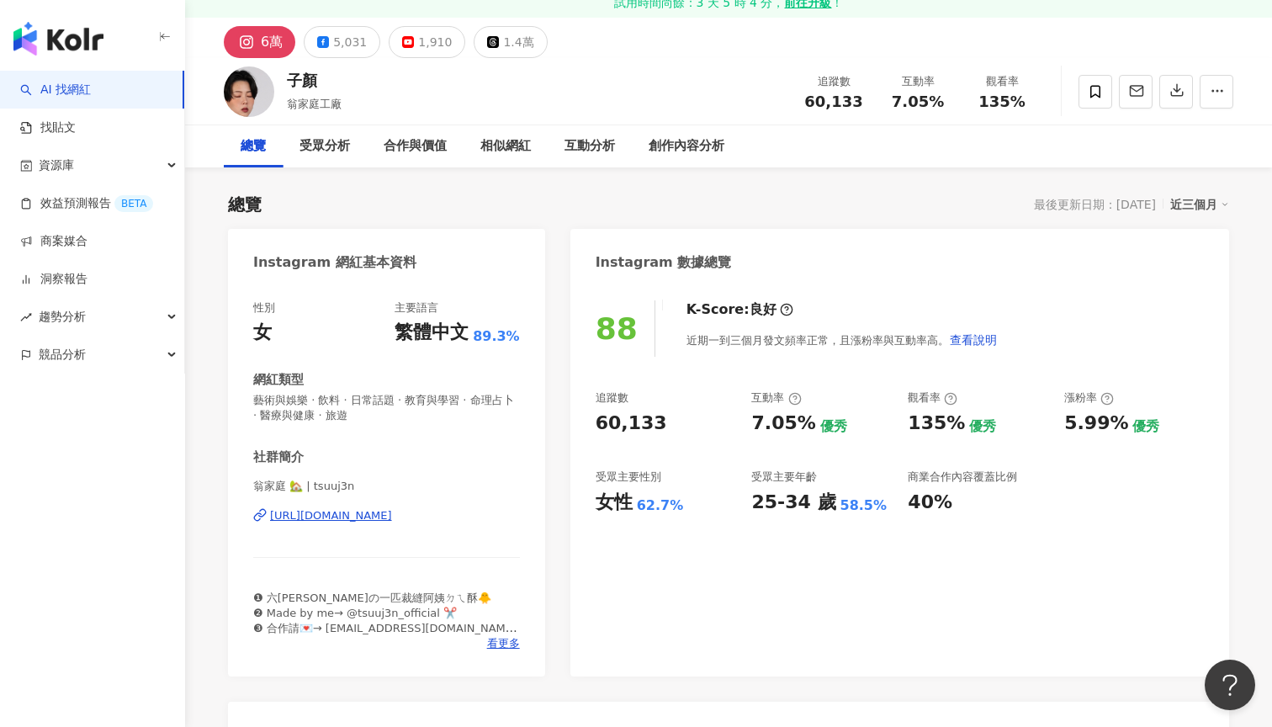
scroll to position [95, 0]
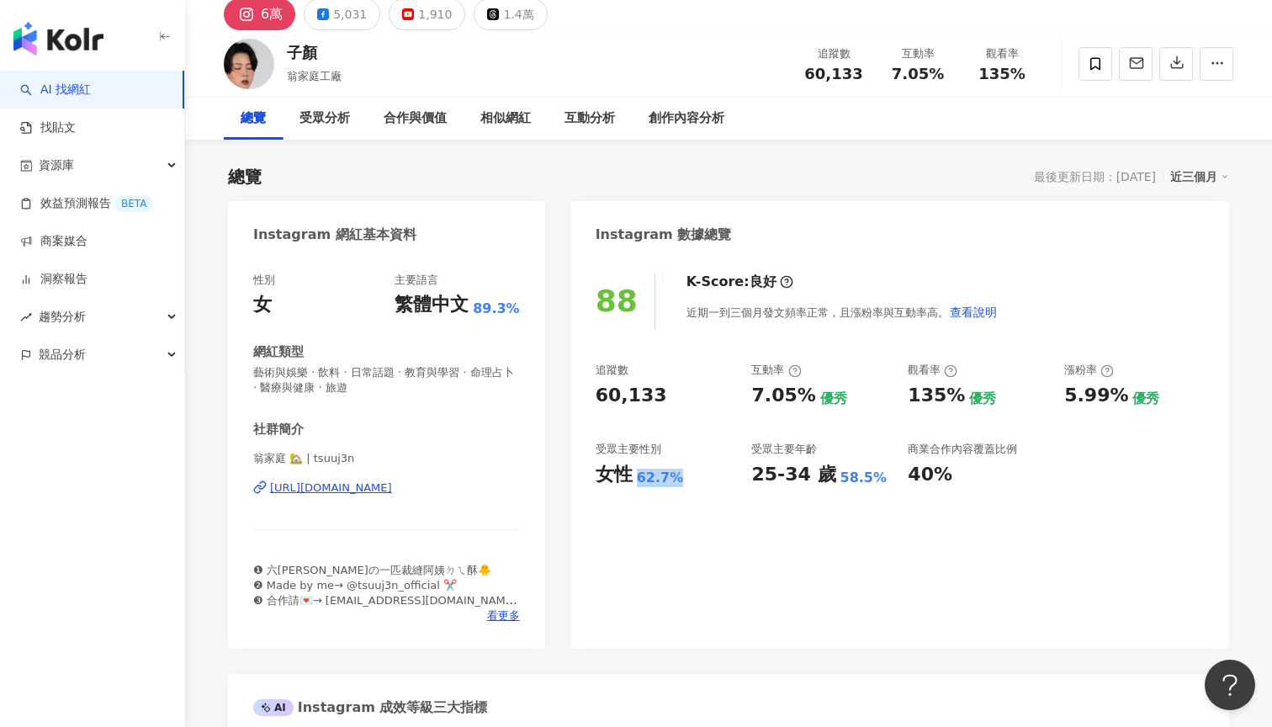
drag, startPoint x: 638, startPoint y: 477, endPoint x: 680, endPoint y: 477, distance: 41.2
click at [680, 477] on div "62.7%" at bounding box center [660, 477] width 47 height 19
copy div "62.7%"
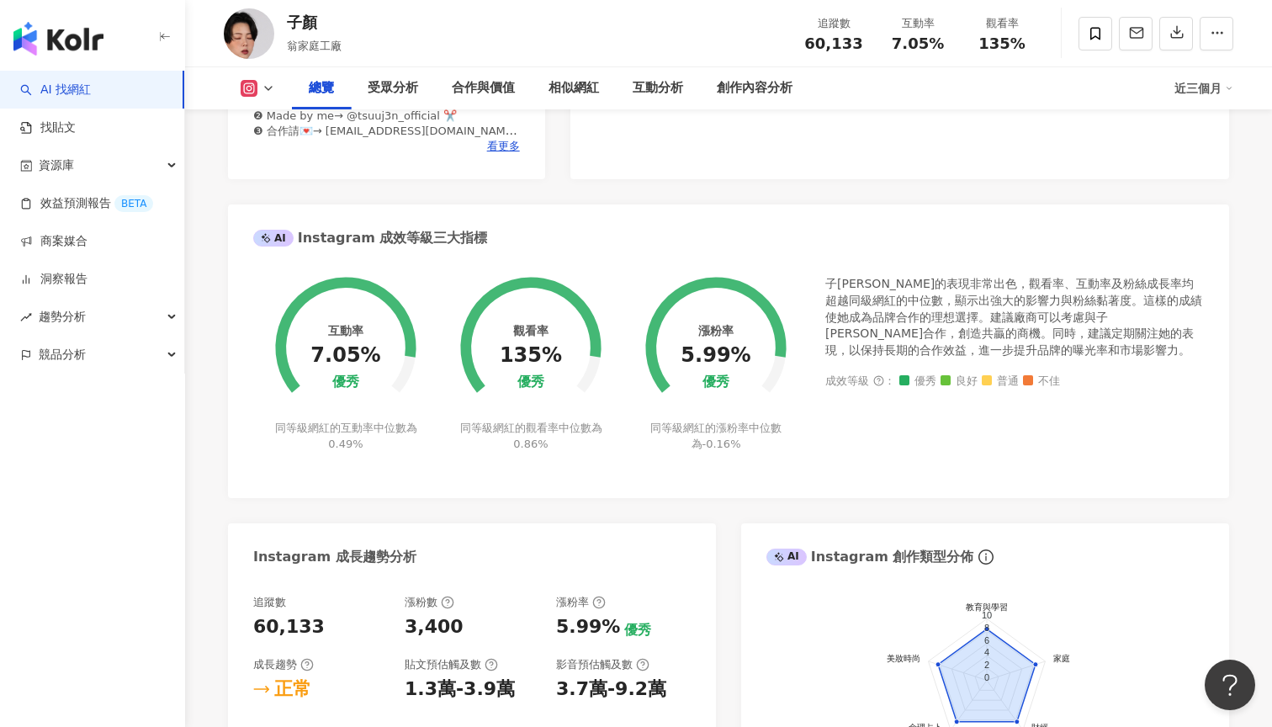
scroll to position [565, 0]
click at [1180, 34] on icon "button" at bounding box center [1176, 31] width 15 height 15
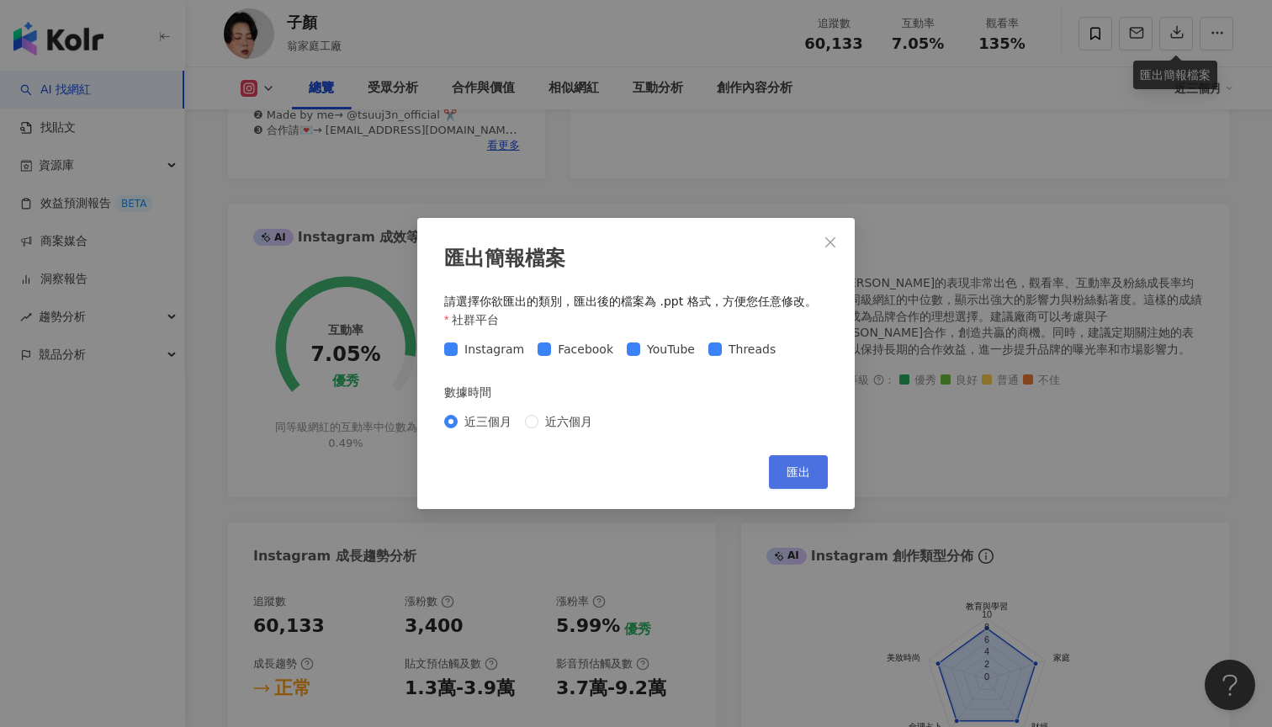
click at [797, 467] on span "匯出" at bounding box center [798, 471] width 24 height 13
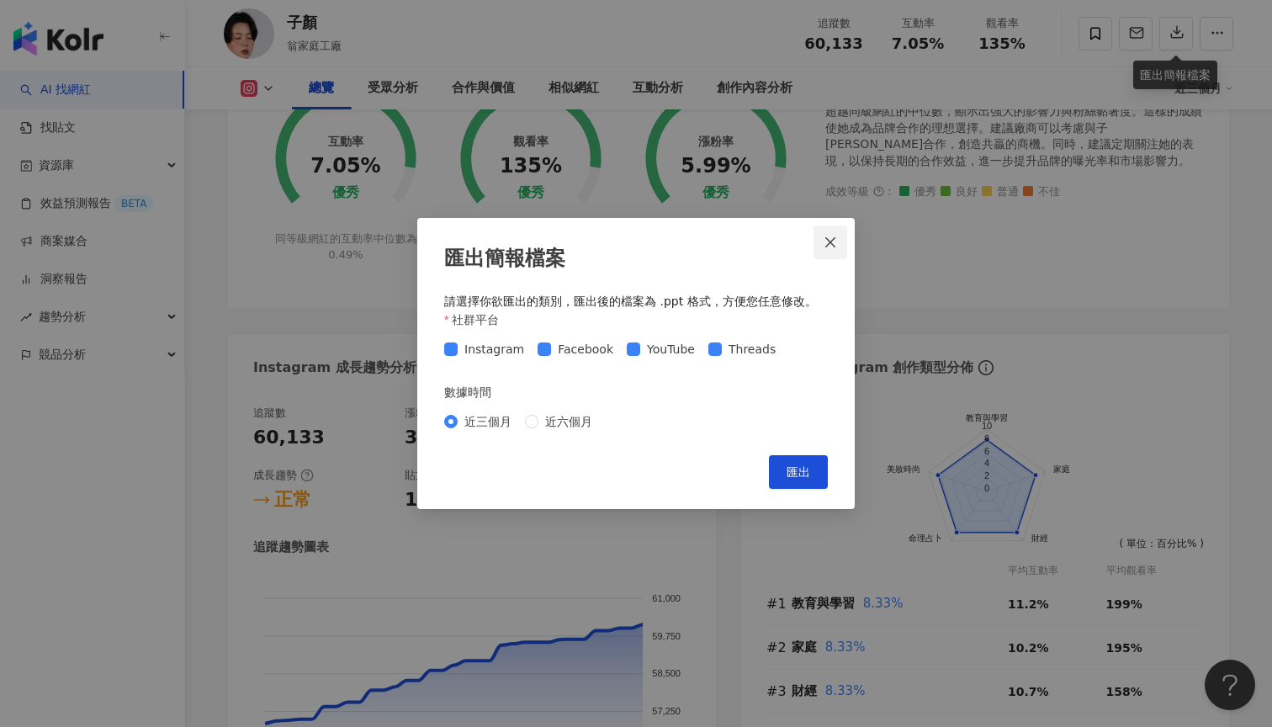
click at [835, 248] on icon "close" at bounding box center [829, 241] width 13 height 13
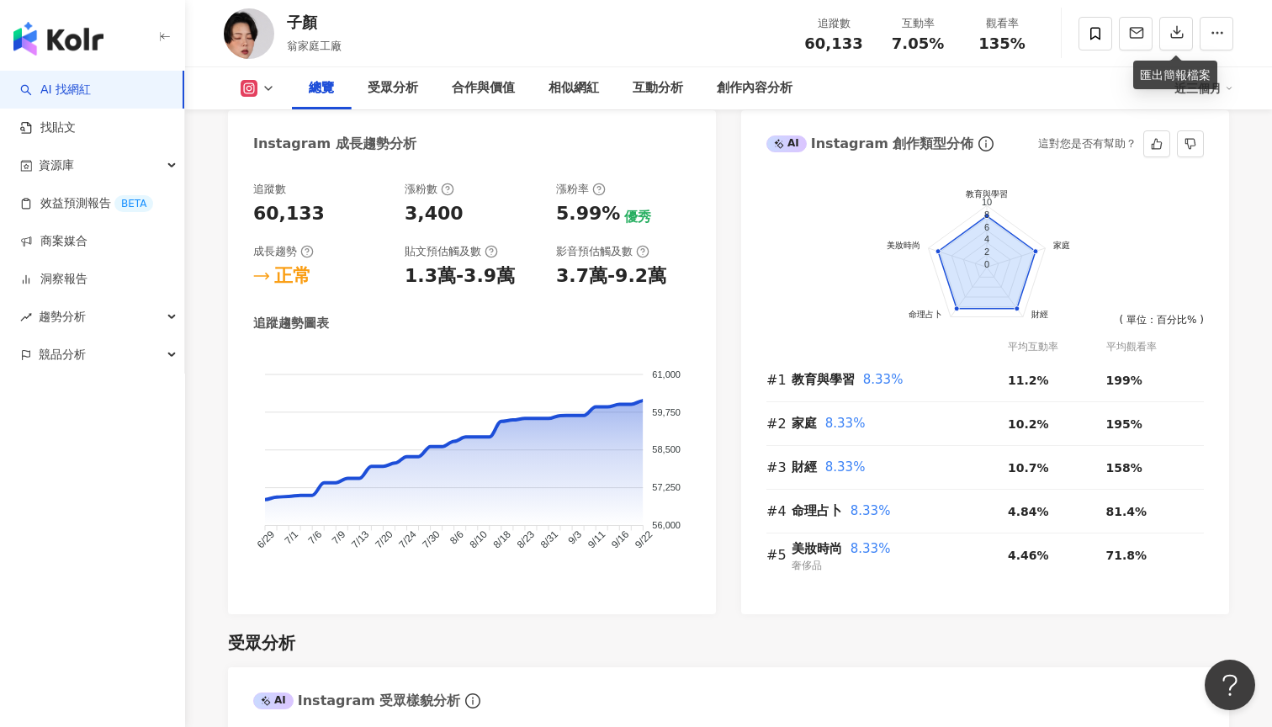
scroll to position [980, 0]
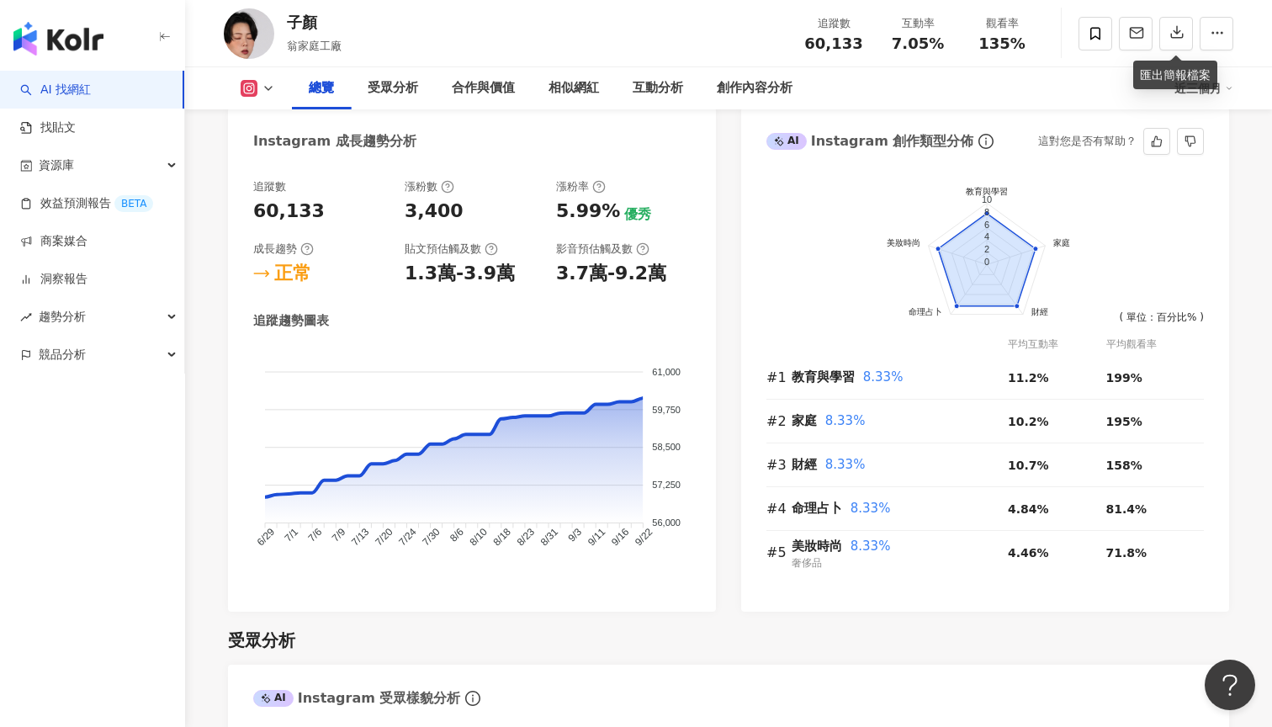
click at [954, 301] on icon "教育與學習 家庭 財經 命理占卜 美妝時尚 10 8 6 4 2 0" at bounding box center [984, 271] width 437 height 219
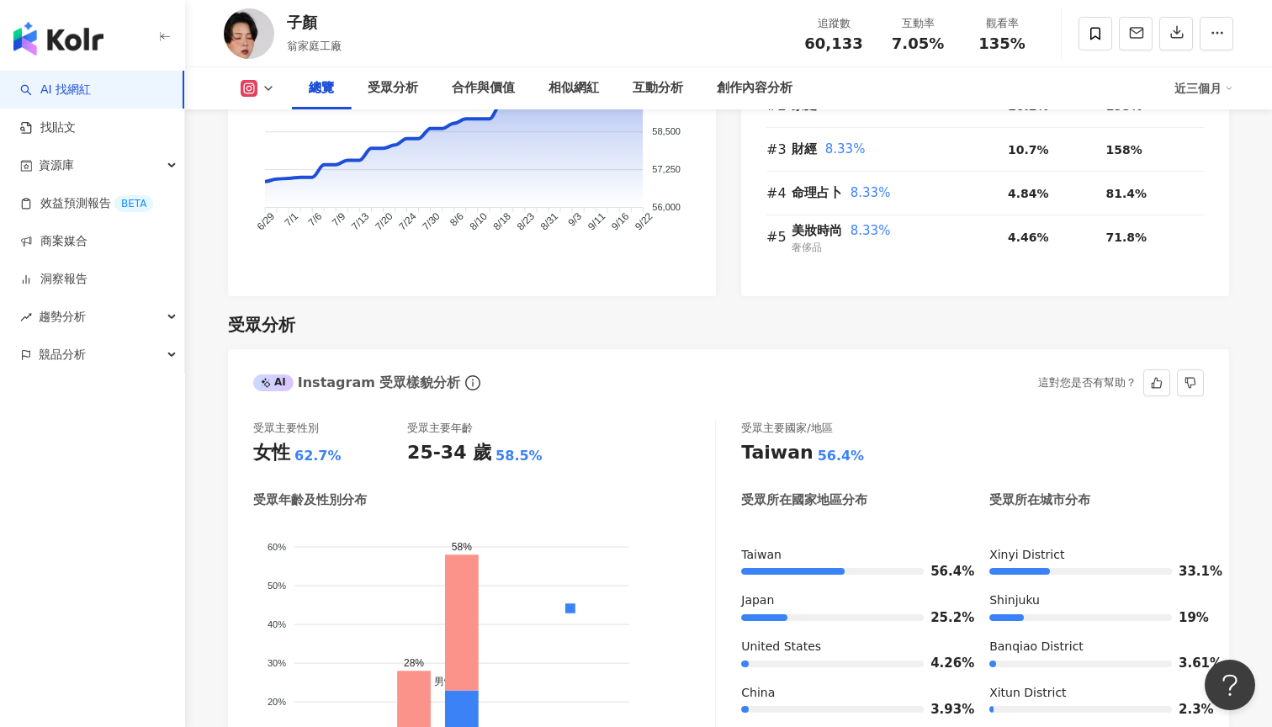
scroll to position [1412, 0]
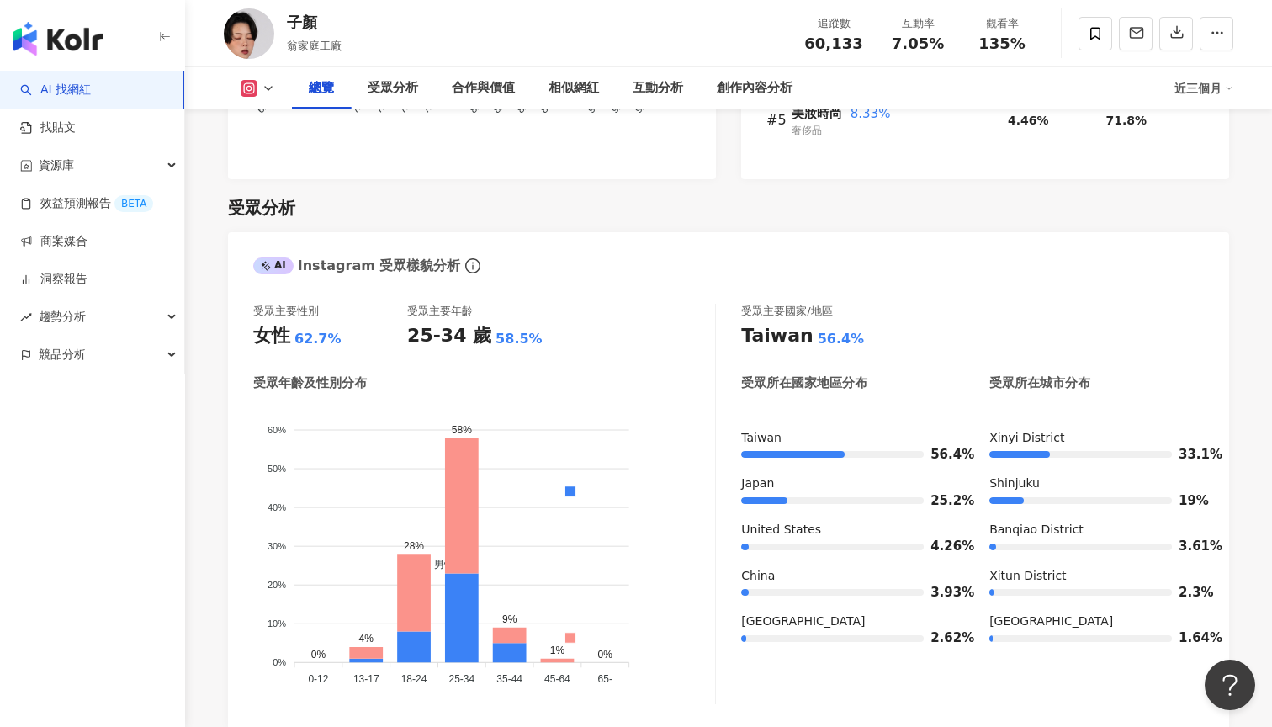
click at [722, 213] on div "受眾分析" at bounding box center [728, 208] width 1001 height 24
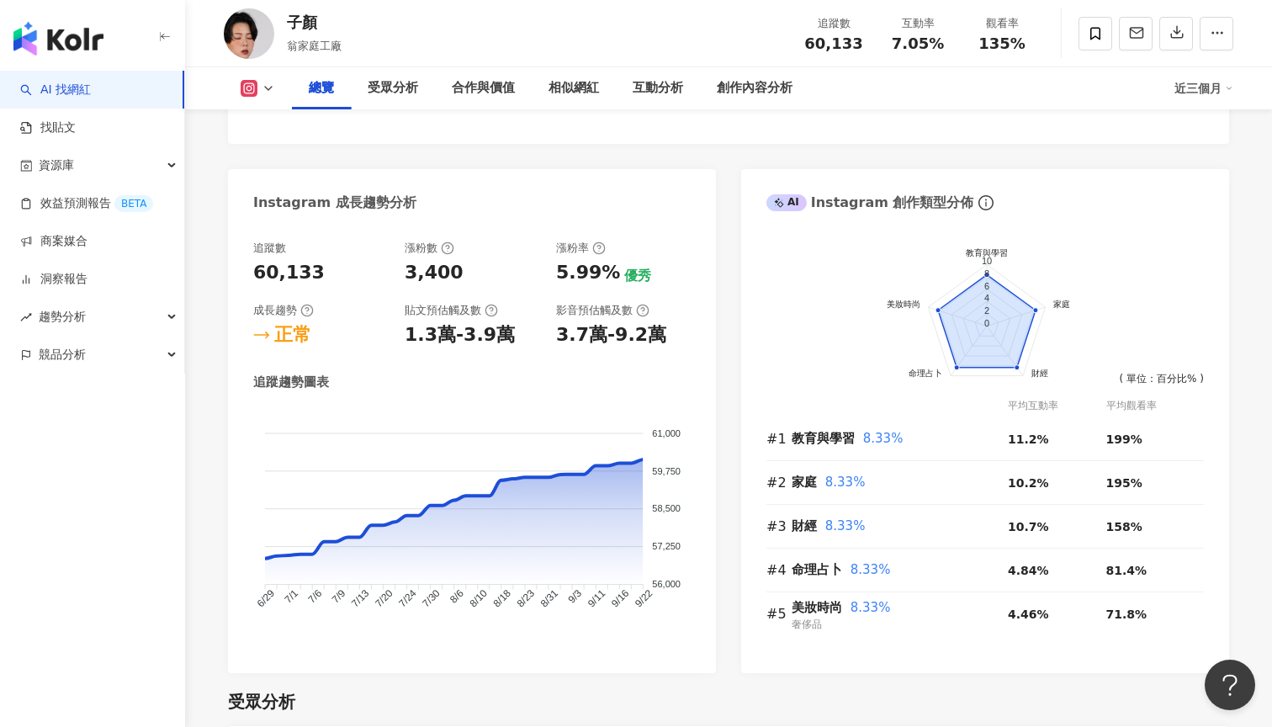
scroll to position [915, 0]
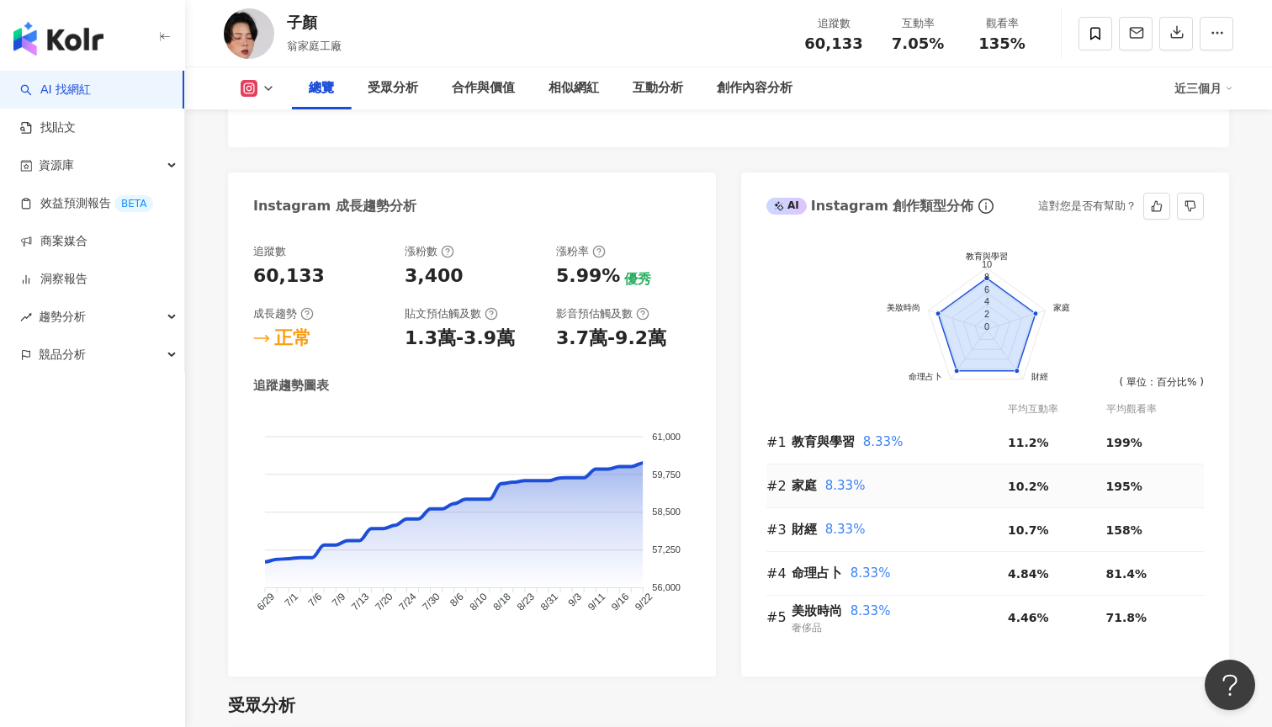
click at [941, 480] on div "家庭 8.33%" at bounding box center [899, 486] width 216 height 20
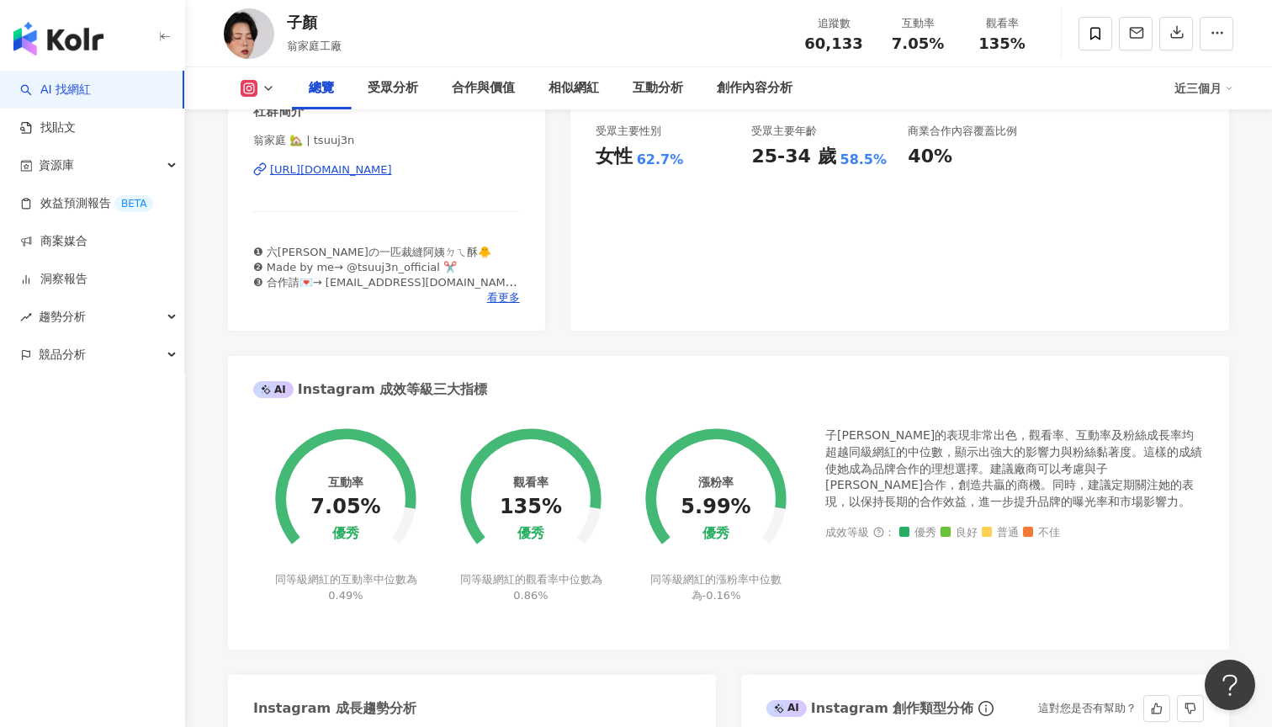
scroll to position [375, 0]
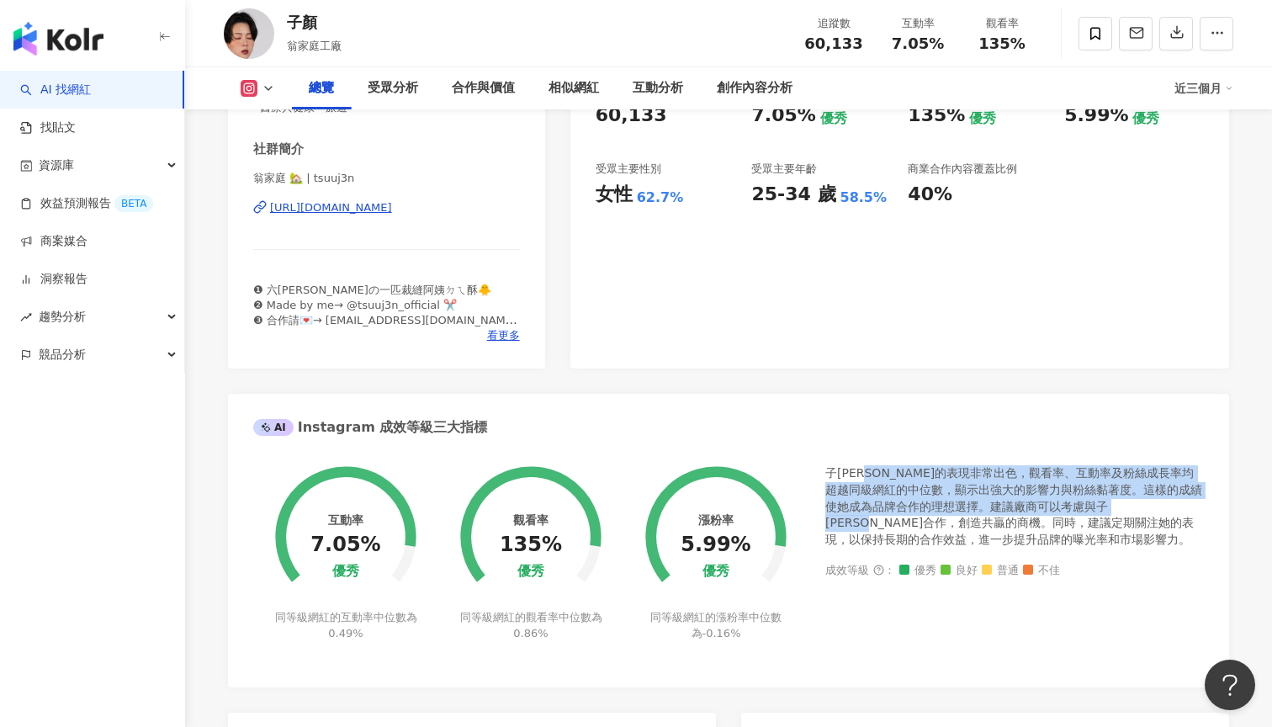
drag, startPoint x: 886, startPoint y: 471, endPoint x: 890, endPoint y: 518, distance: 47.3
click at [890, 518] on div "子[PERSON_NAME]的表現非常出色，觀看率、互動率及粉絲成長率均超越同級網紅的中位數，顯示出強大的影響力與粉絲黏著度。這樣的成績使她成為品牌合作的理想…" at bounding box center [1014, 506] width 378 height 82
click at [956, 519] on div "子[PERSON_NAME]的表現非常出色，觀看率、互動率及粉絲成長率均超越同級網紅的中位數，顯示出強大的影響力與粉絲黏著度。這樣的成績使她成為品牌合作的理想…" at bounding box center [1014, 506] width 378 height 82
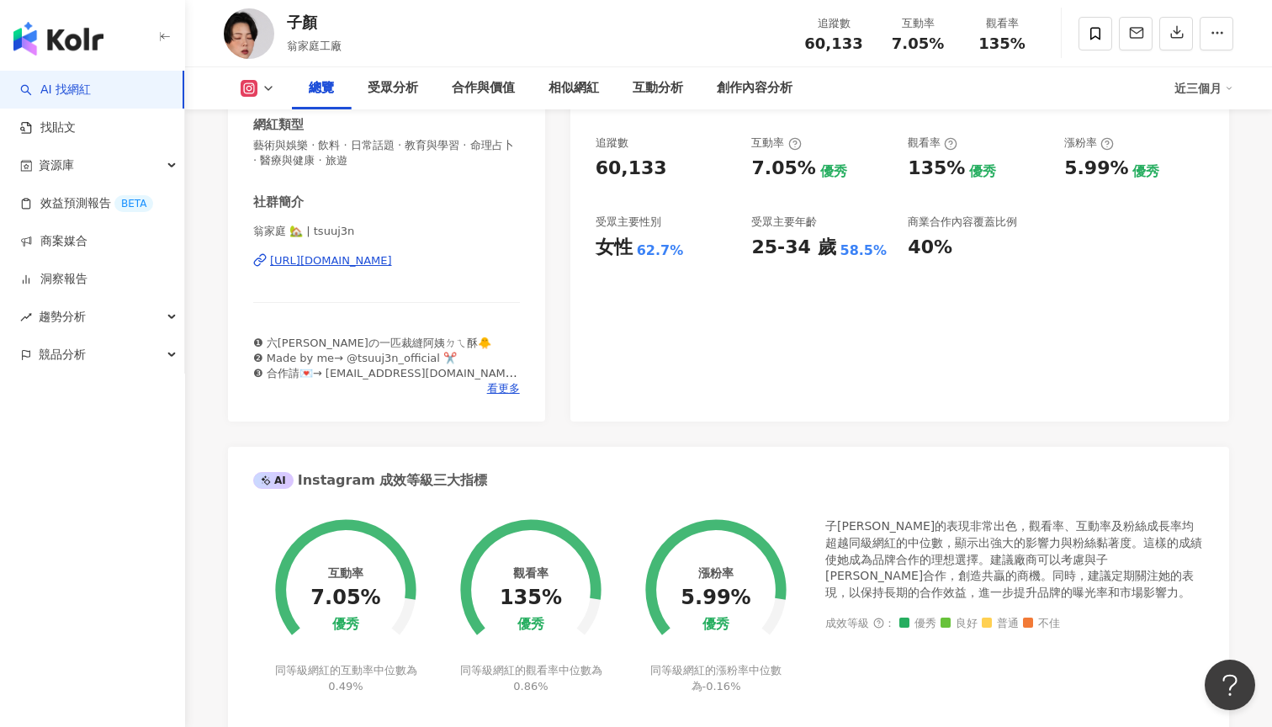
scroll to position [221, 0]
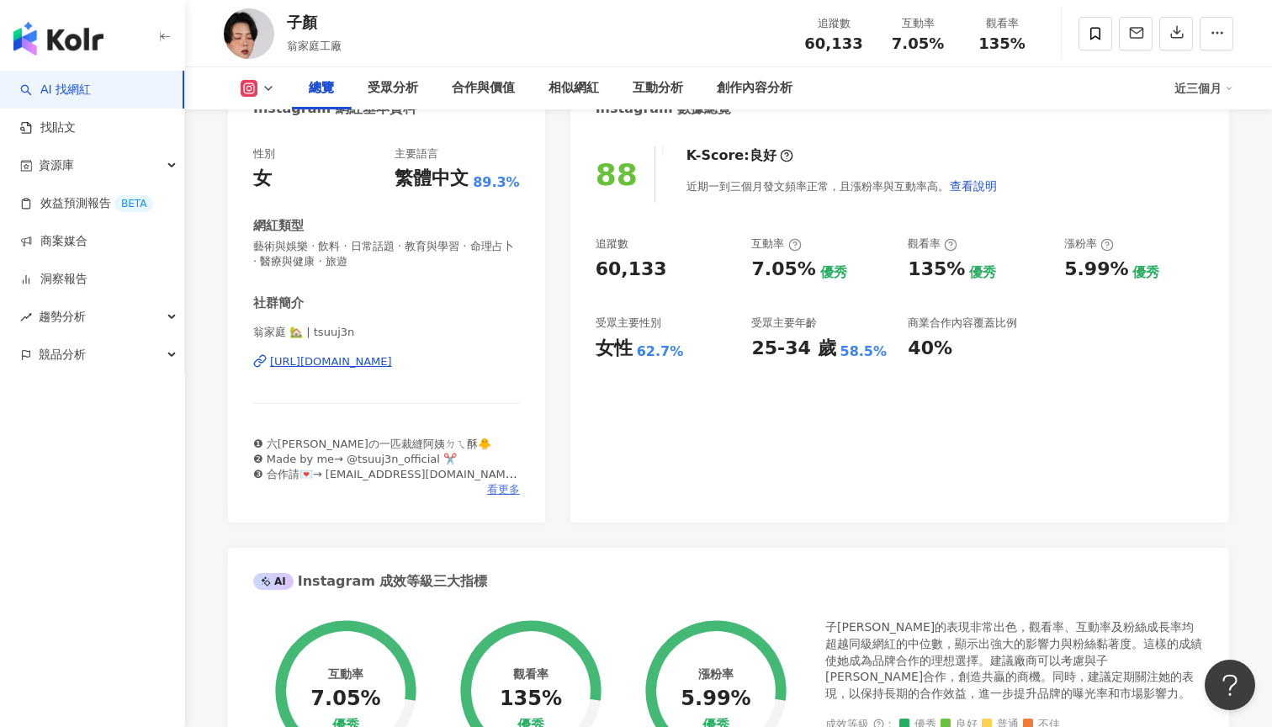
click at [503, 494] on span "看更多" at bounding box center [503, 489] width 33 height 15
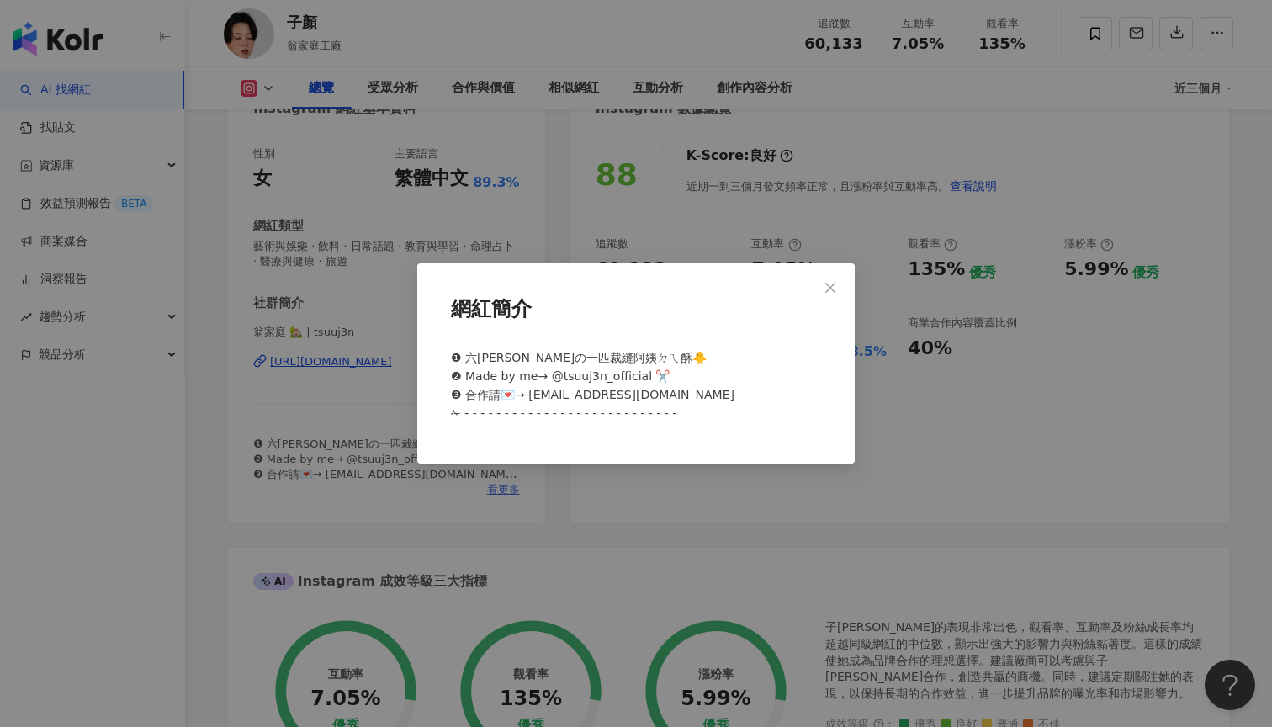
click at [636, 494] on div "網紅簡介 ❶ 六張犁の一匹裁縫阿姨ㄉㄟ酥🐥 ❷ Made by me→ @tsuuj3n_official ✂️ ❸ 合作請💌→ koltime.tsuuj3…" at bounding box center [636, 363] width 1272 height 727
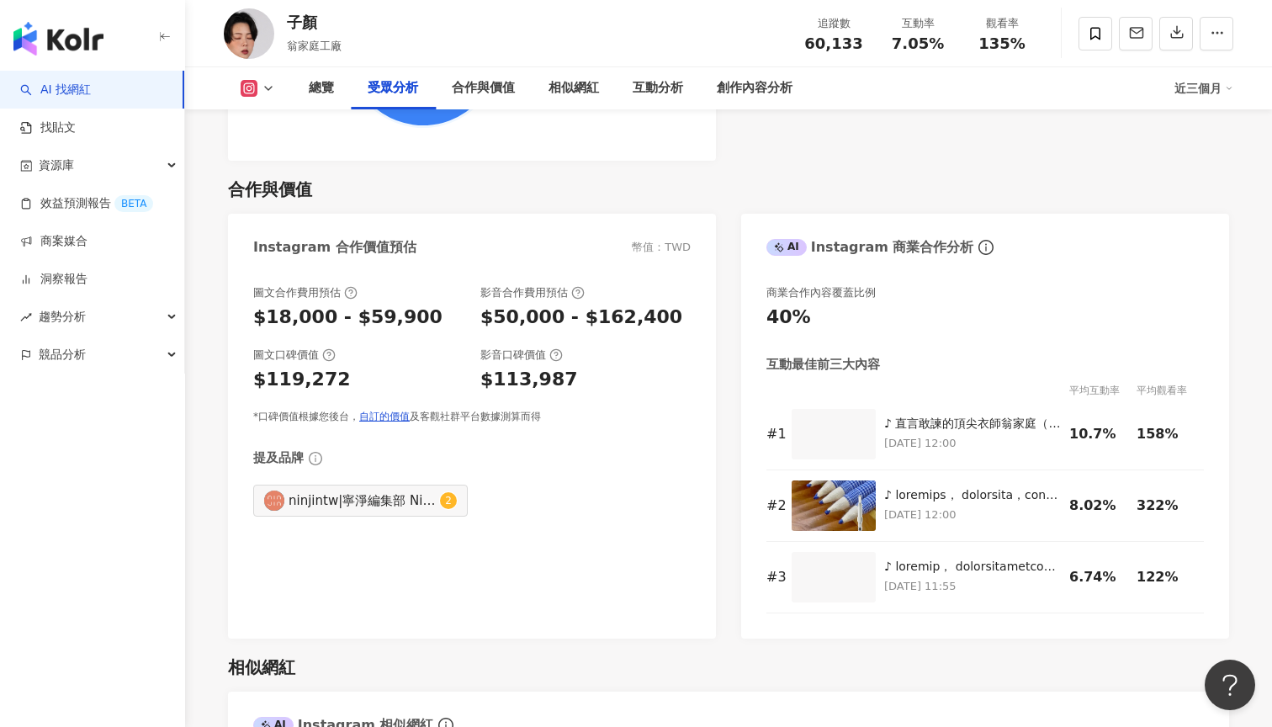
scroll to position [2323, 0]
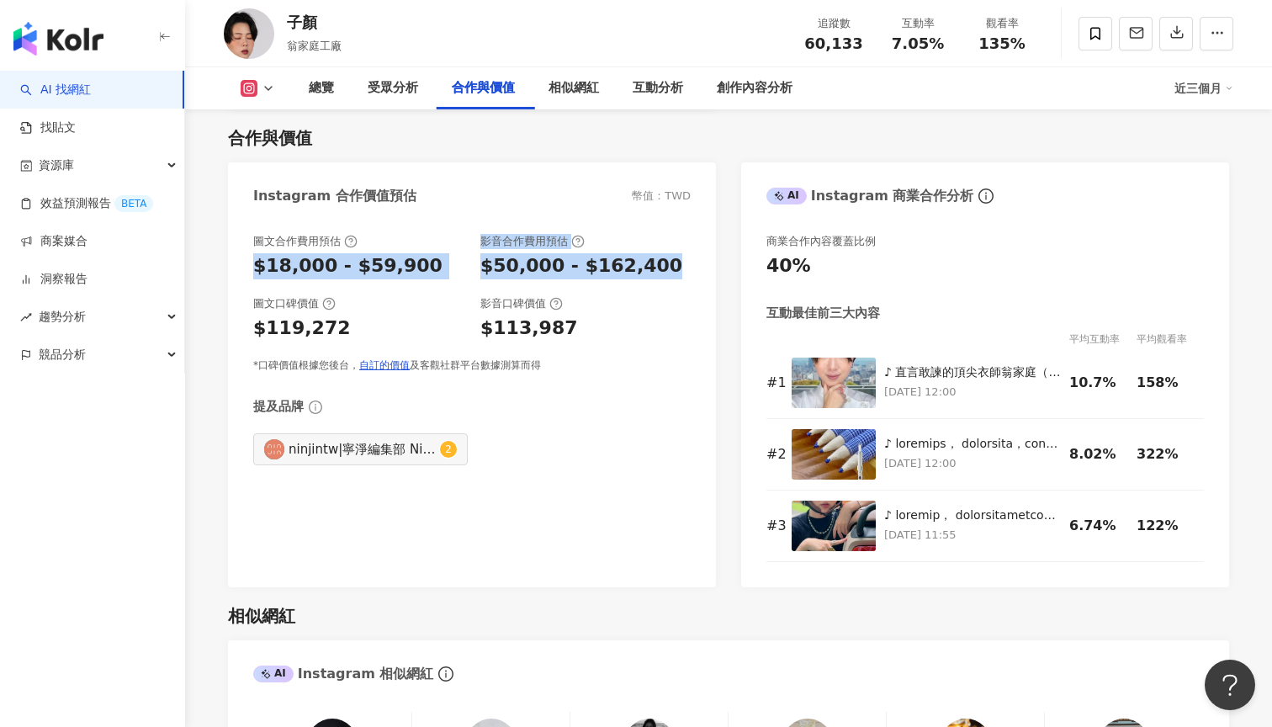
drag, startPoint x: 257, startPoint y: 247, endPoint x: 663, endPoint y: 259, distance: 405.6
click at [663, 259] on div "圖文合作費用預估 $18,000 - $59,900 影音合作費用預估 $50,000 - $162,400" at bounding box center [471, 256] width 437 height 45
click at [545, 322] on div "$113,987" at bounding box center [529, 328] width 98 height 26
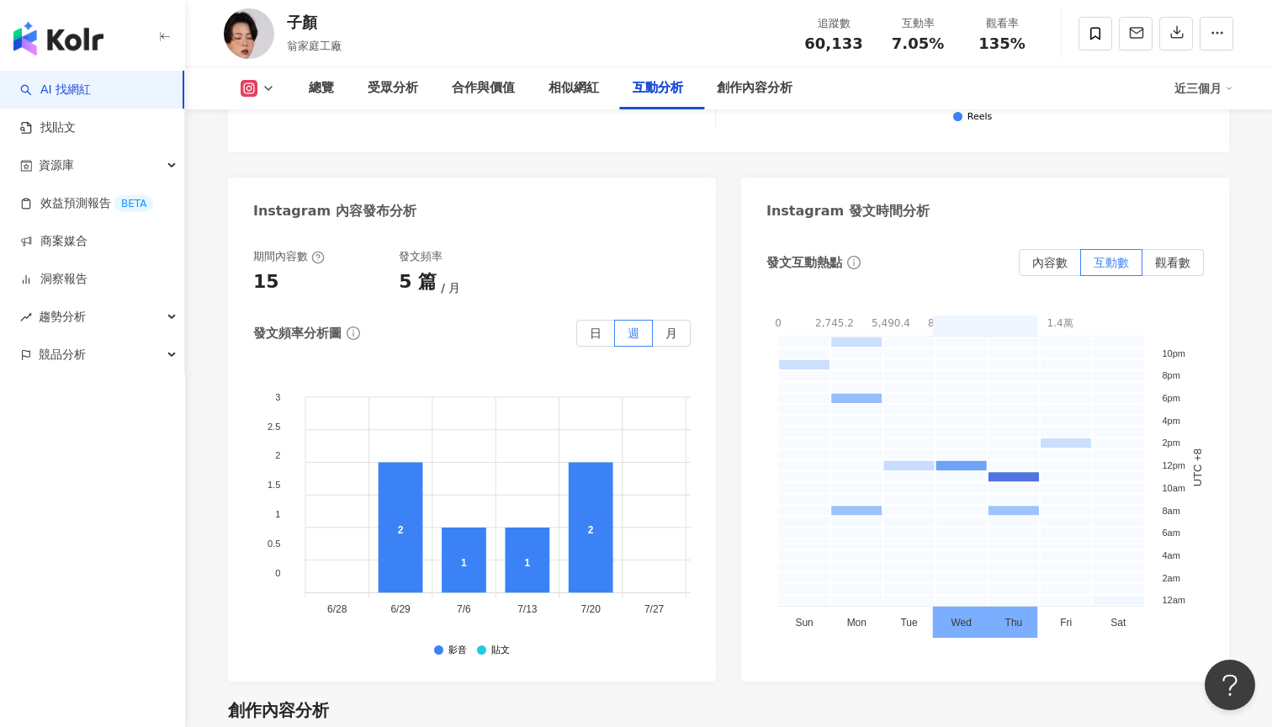
scroll to position [4247, 0]
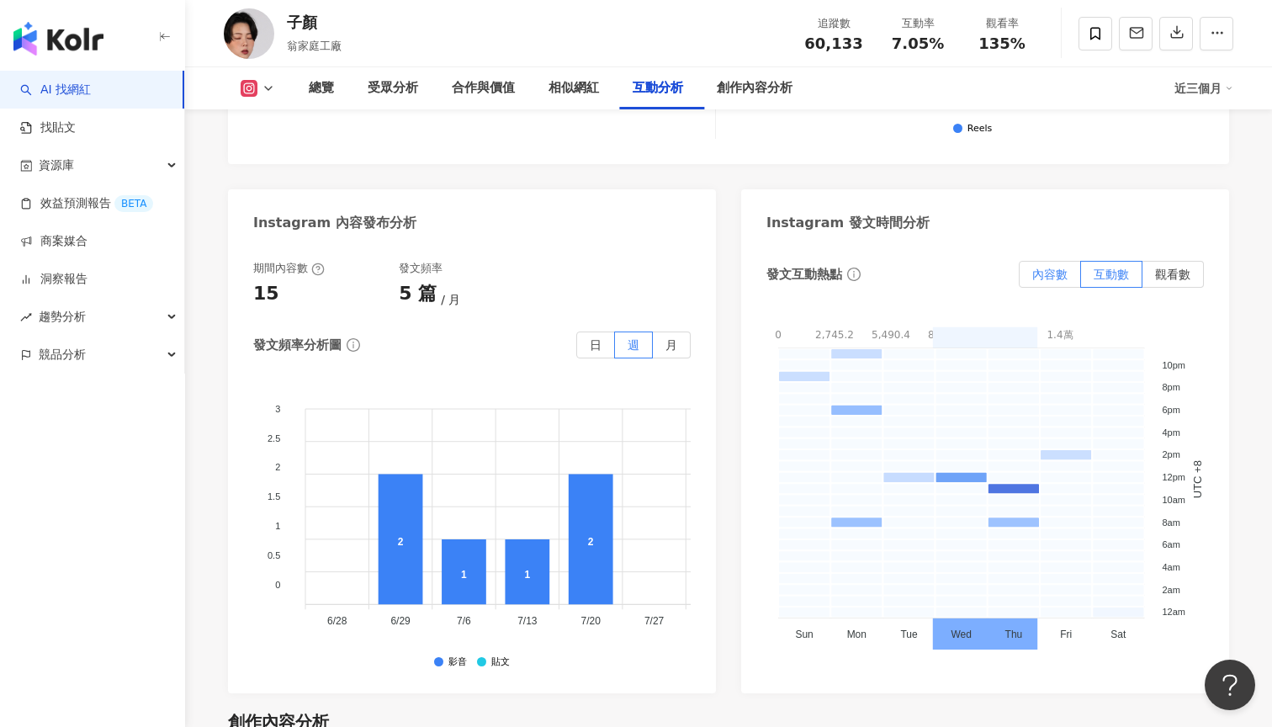
click at [1057, 267] on span "內容數" at bounding box center [1049, 273] width 35 height 13
click at [1118, 267] on span "互動數" at bounding box center [1110, 273] width 35 height 13
click at [1049, 261] on label "內容數" at bounding box center [1050, 274] width 62 height 27
click at [1119, 261] on label "互動數" at bounding box center [1111, 274] width 61 height 27
click at [1164, 267] on span "觀看數" at bounding box center [1172, 273] width 35 height 13
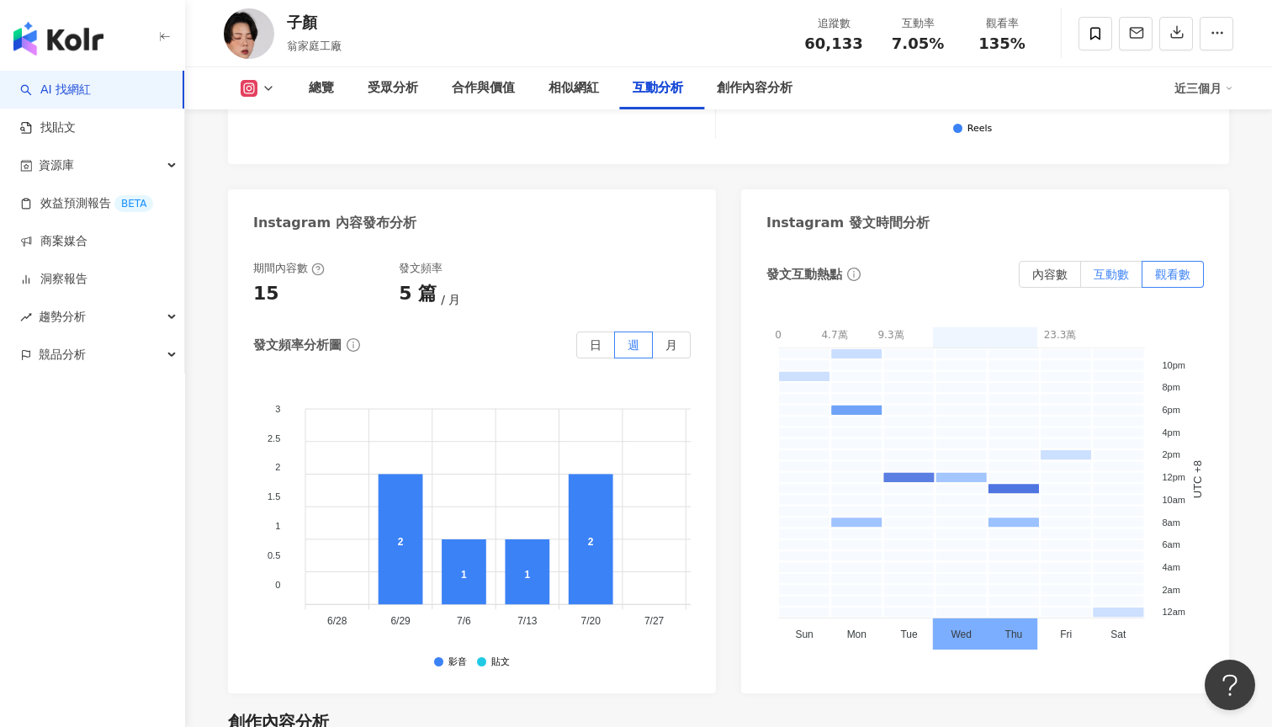
click at [1100, 267] on span "互動數" at bounding box center [1110, 273] width 35 height 13
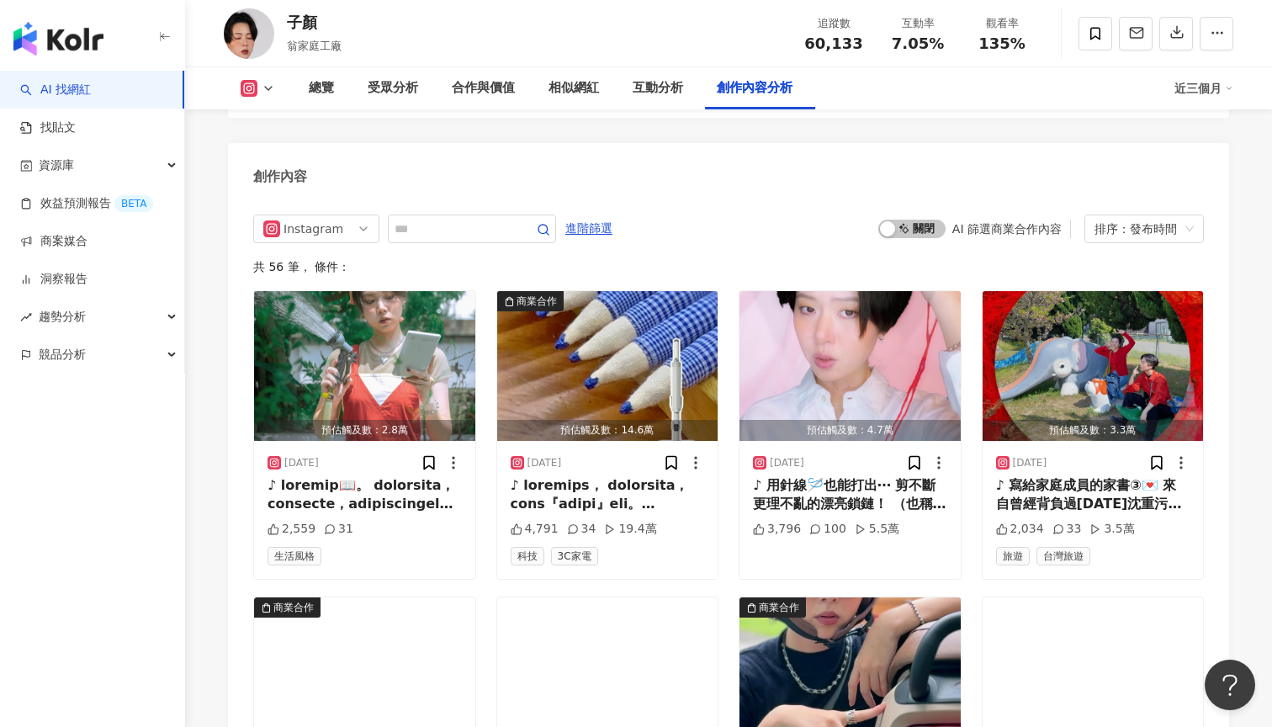
scroll to position [5198, 0]
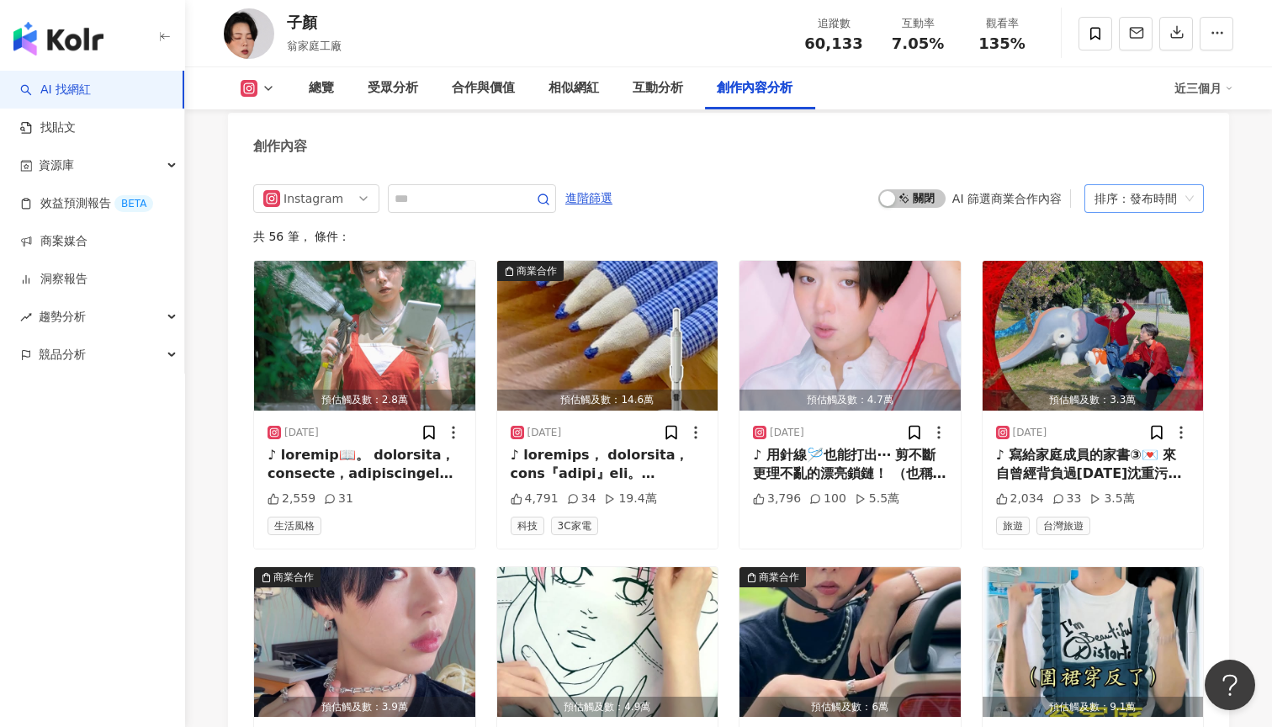
click at [1183, 185] on span "排序：發布時間" at bounding box center [1143, 198] width 99 height 27
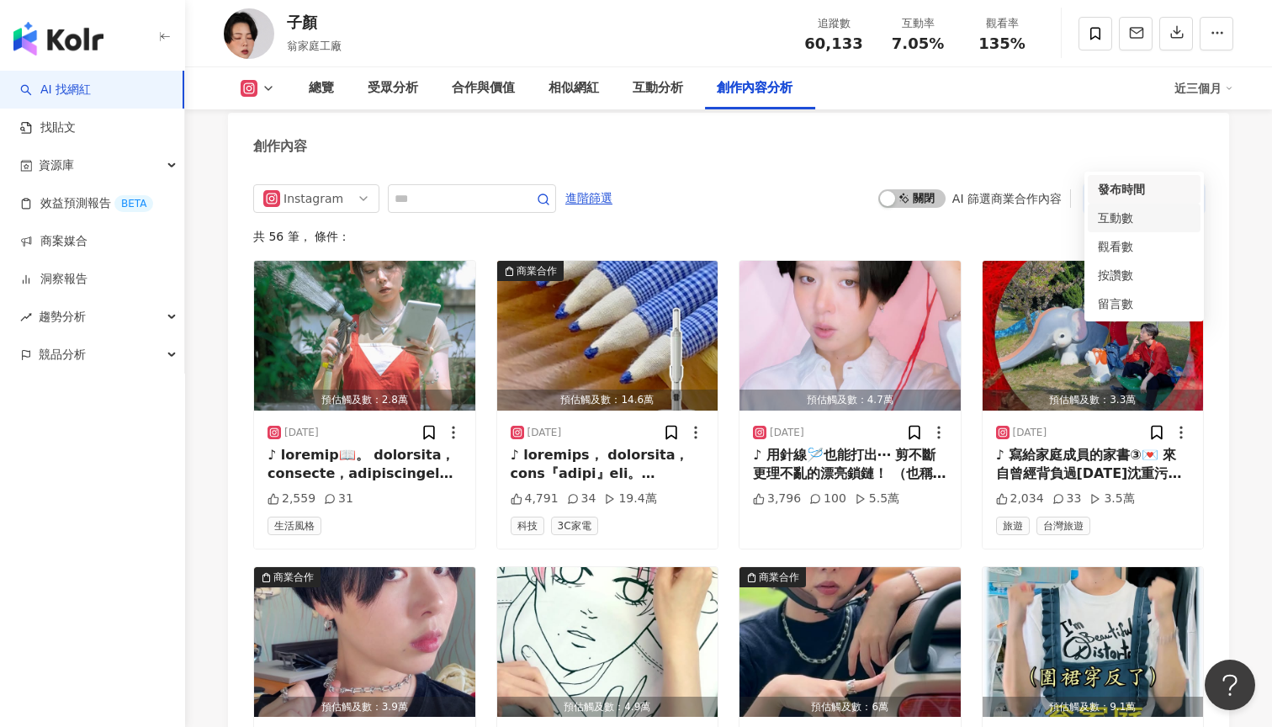
click at [1141, 213] on div "互動數" at bounding box center [1144, 218] width 93 height 19
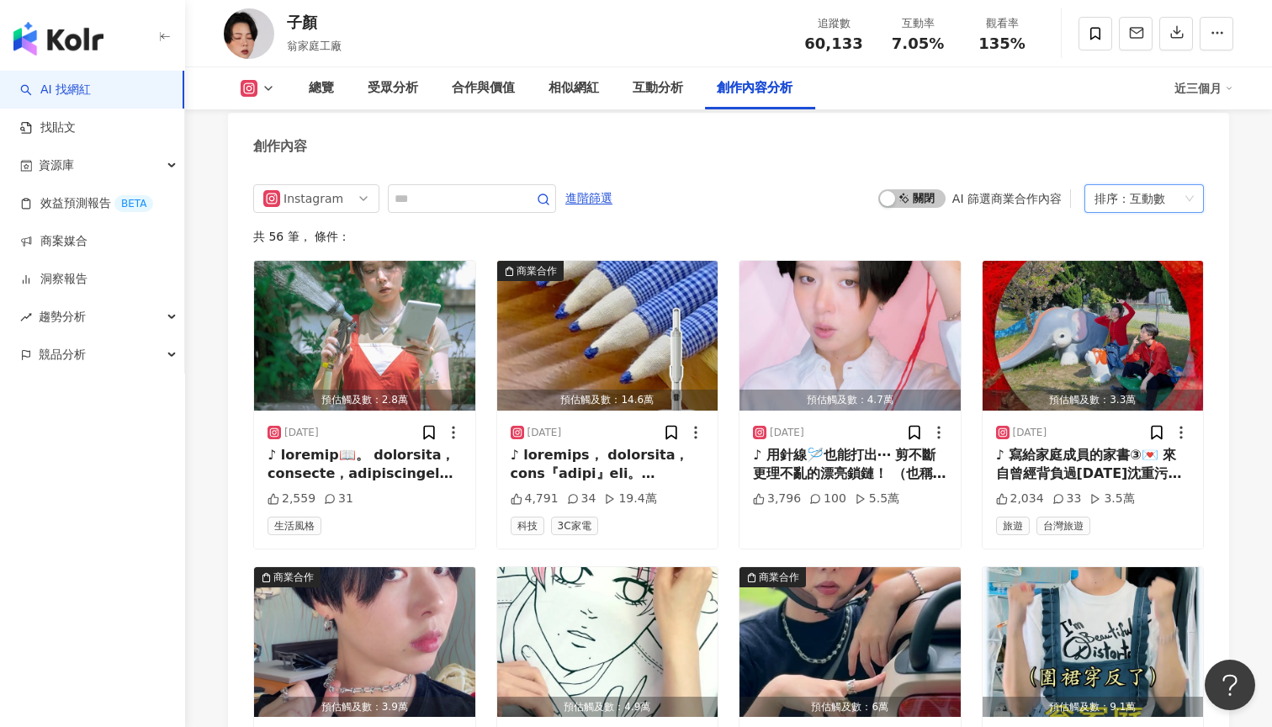
scroll to position [5157, 0]
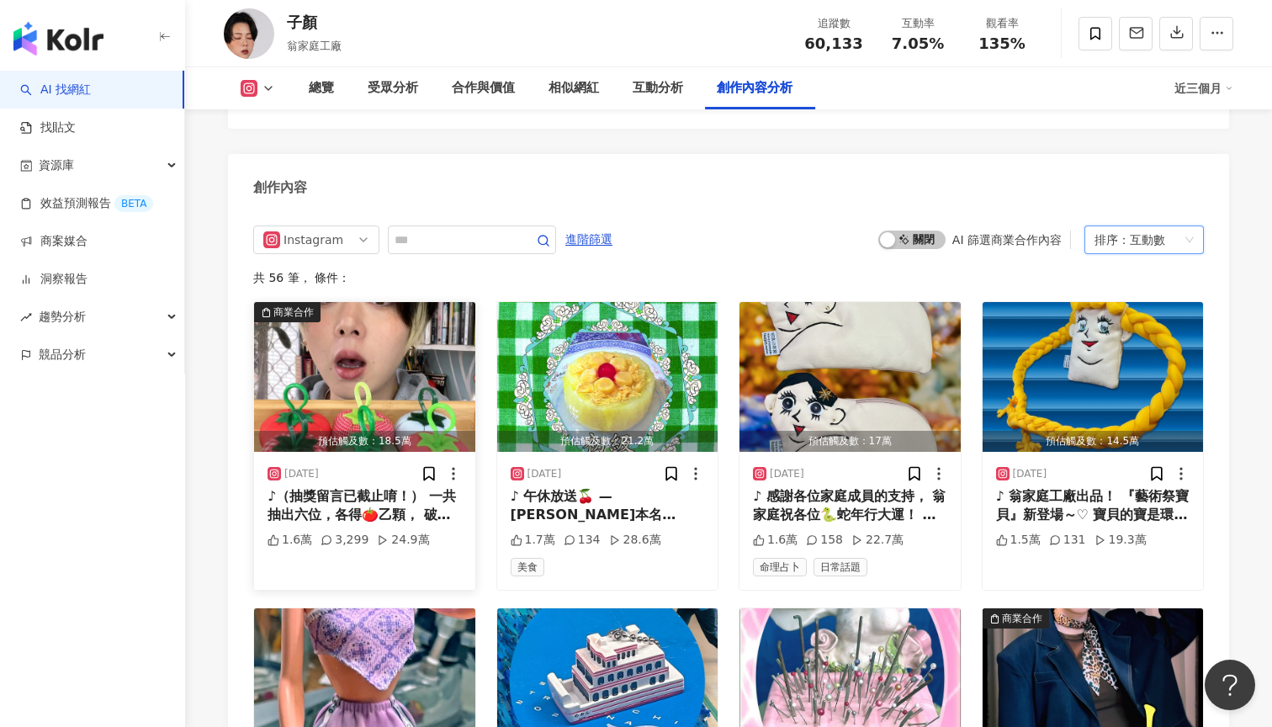
click at [303, 366] on img "button" at bounding box center [364, 377] width 221 height 150
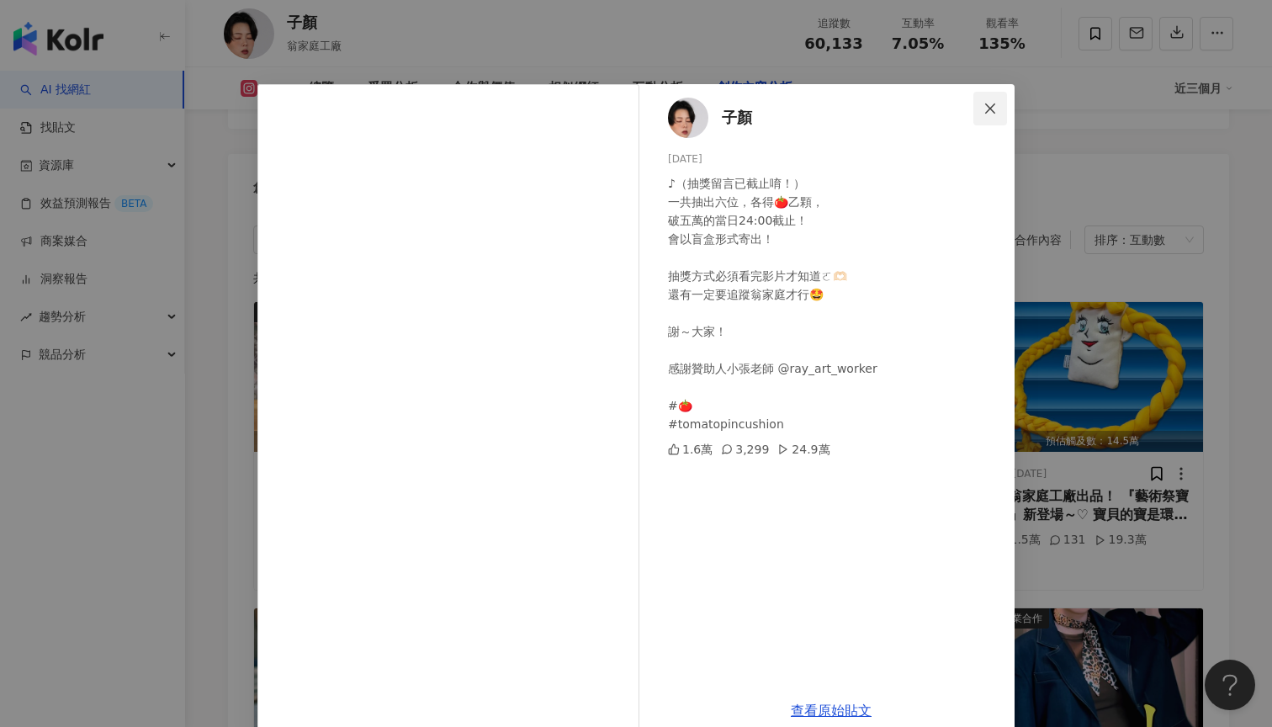
click at [996, 114] on icon "close" at bounding box center [989, 108] width 13 height 13
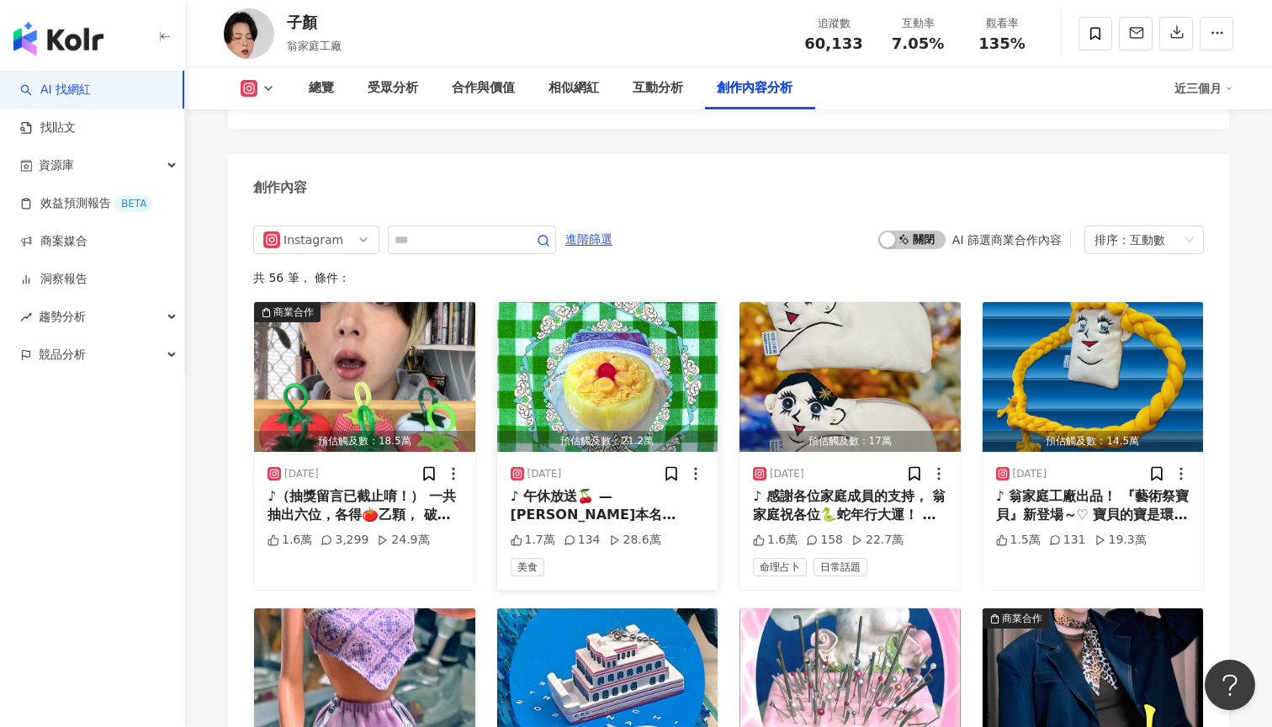
click at [643, 367] on img "button" at bounding box center [607, 377] width 221 height 150
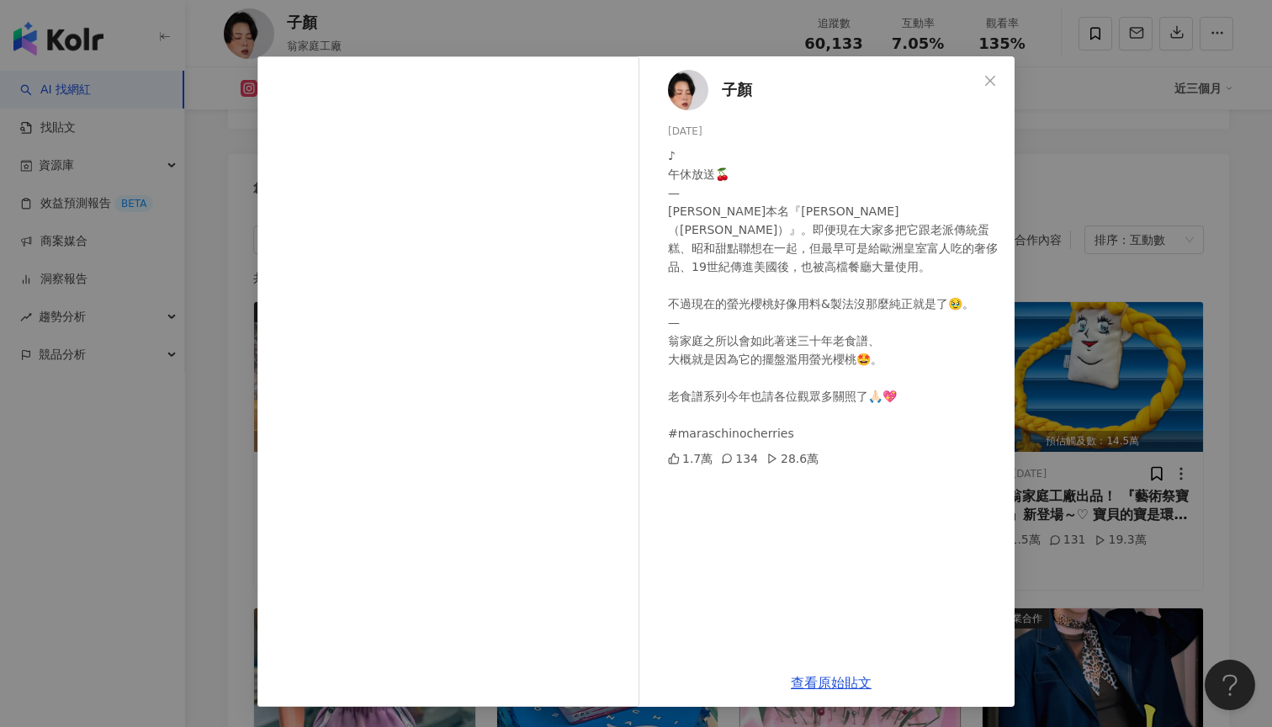
scroll to position [28, 0]
click at [996, 80] on icon "close" at bounding box center [989, 80] width 13 height 13
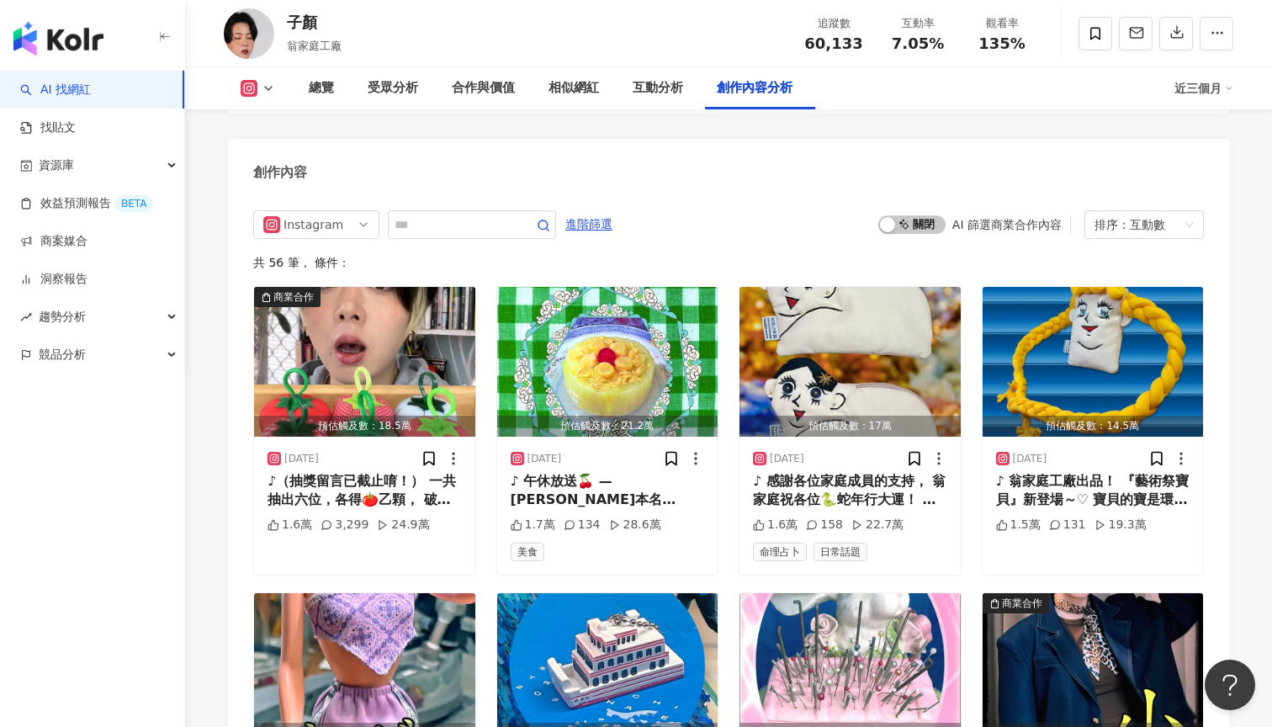
scroll to position [5172, 0]
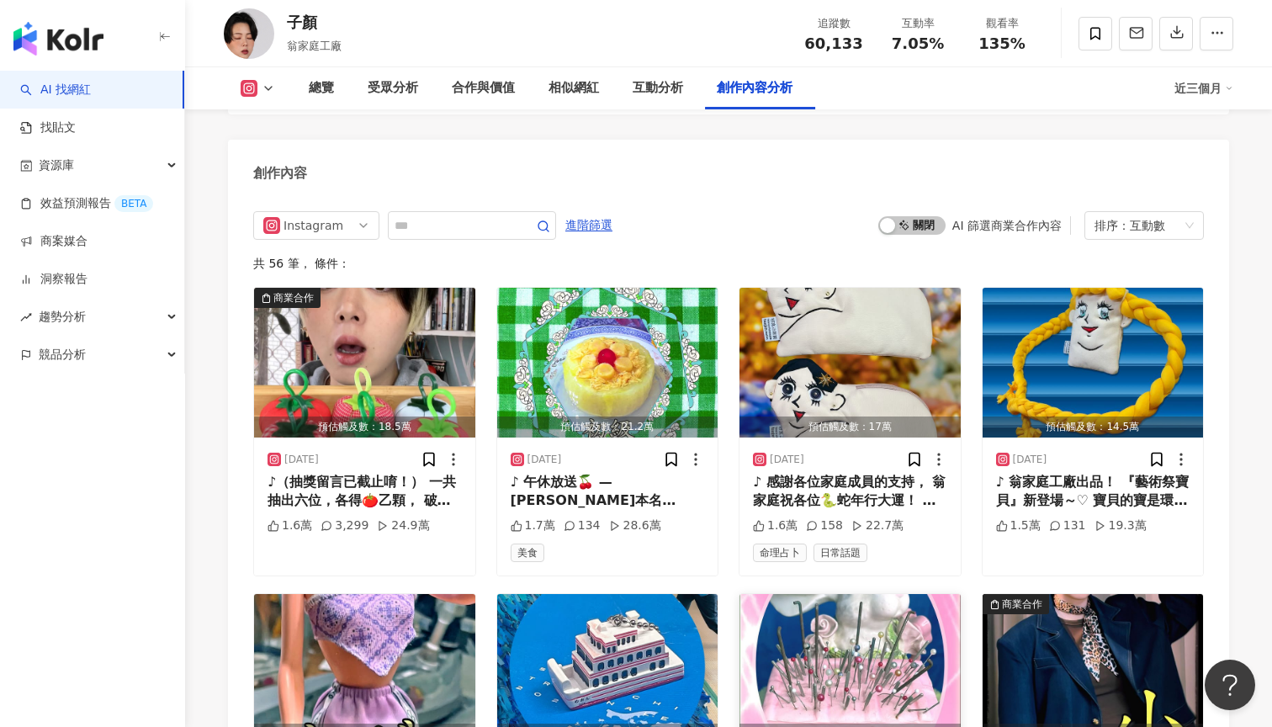
click at [819, 594] on img "button" at bounding box center [849, 669] width 221 height 150
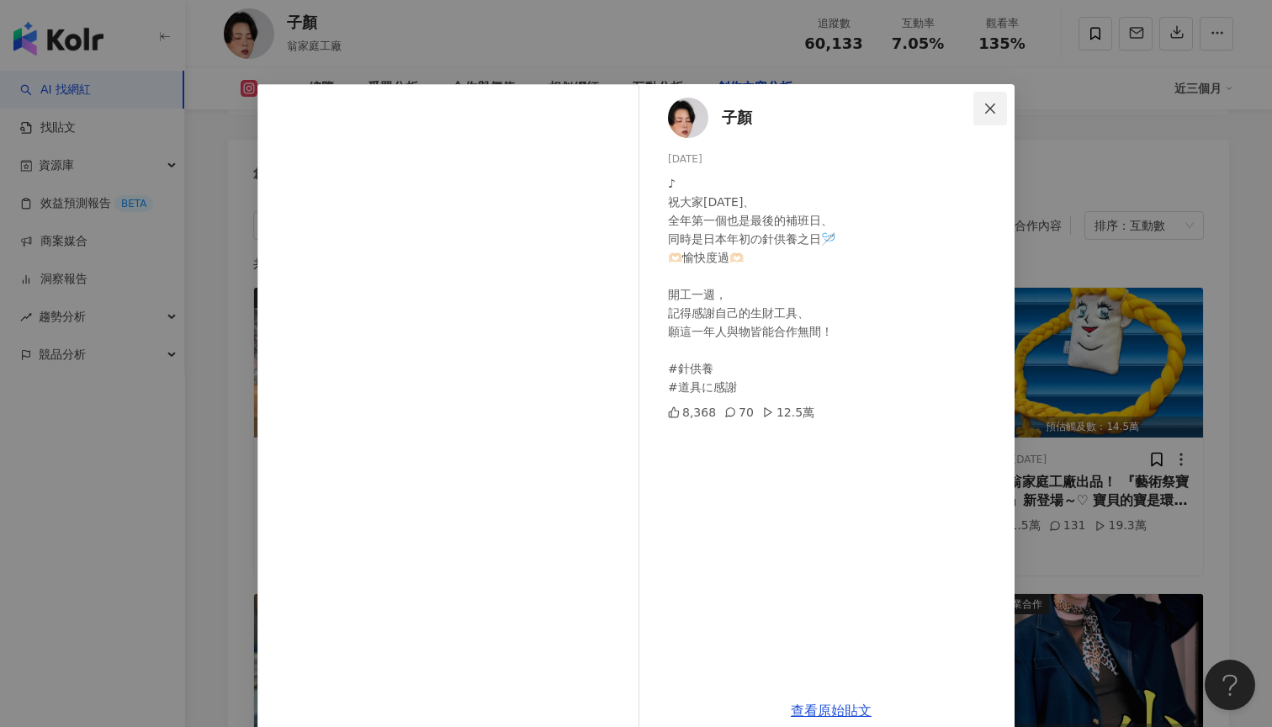
click at [993, 112] on icon "close" at bounding box center [990, 108] width 10 height 10
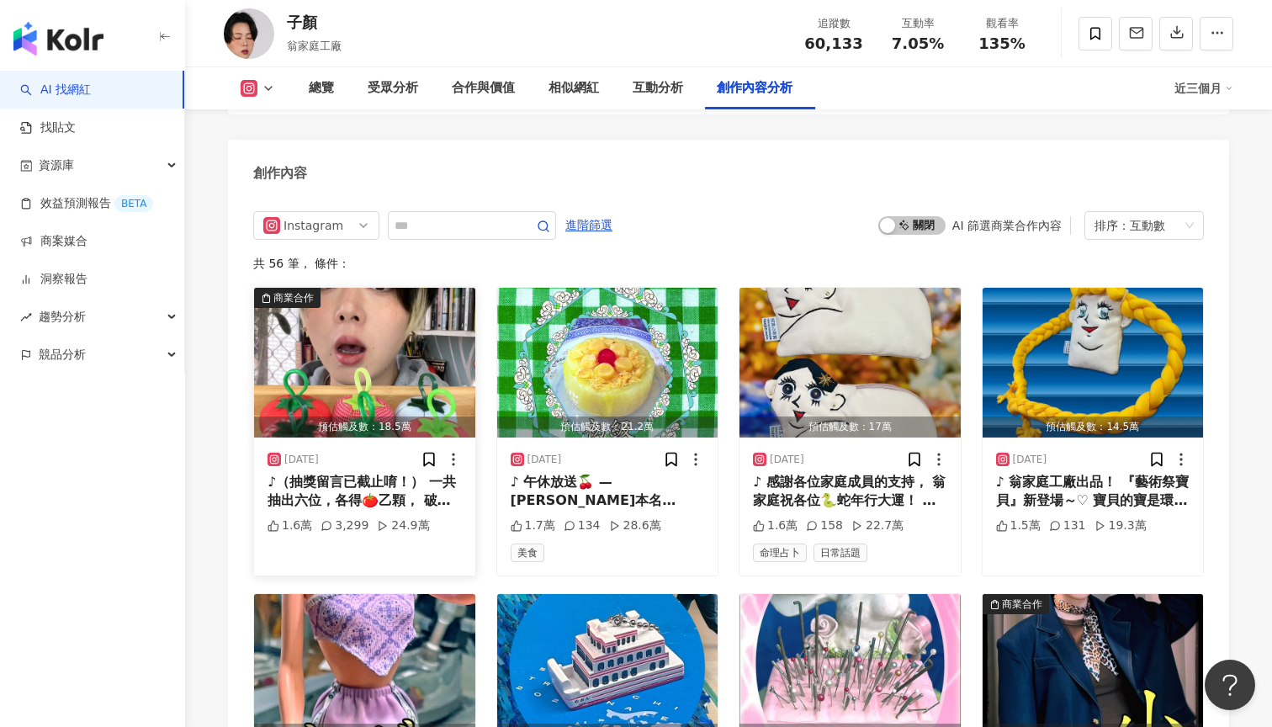
click at [411, 325] on img "button" at bounding box center [364, 363] width 221 height 150
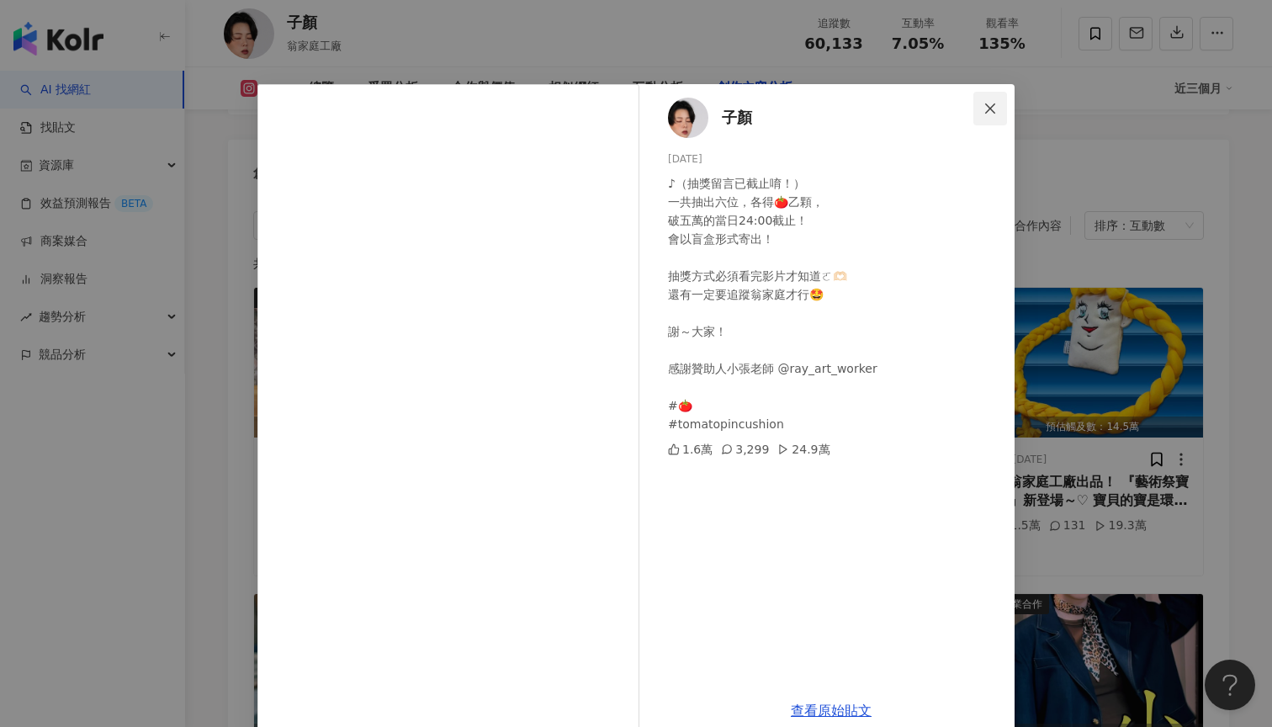
click at [990, 110] on icon "close" at bounding box center [989, 108] width 13 height 13
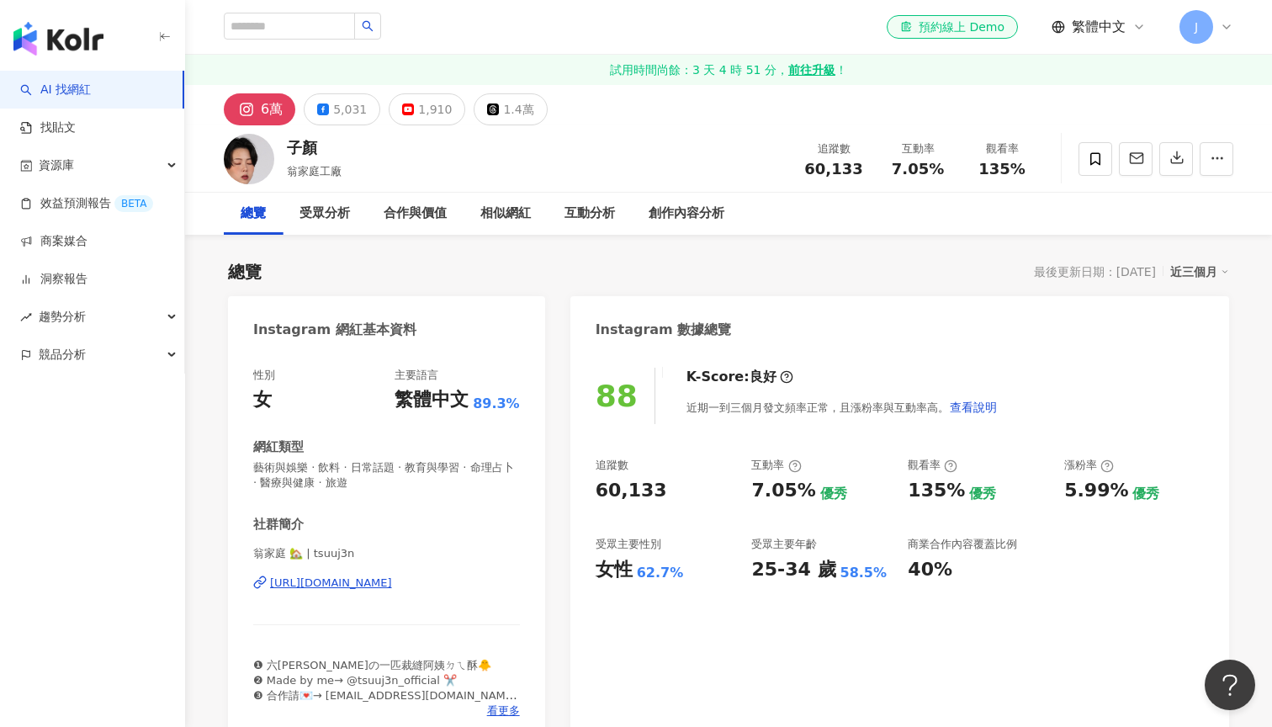
scroll to position [0, 0]
click at [325, 203] on div "受眾分析" at bounding box center [325, 214] width 84 height 42
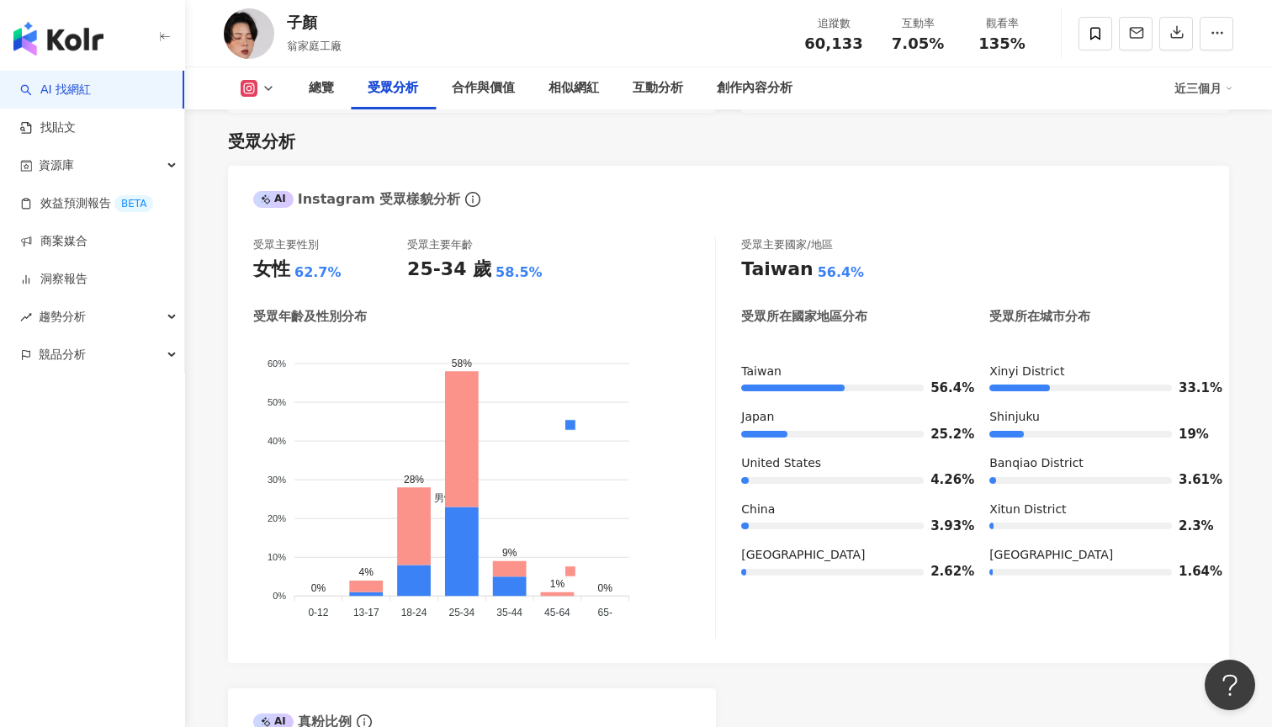
click at [260, 97] on div "總覽 受眾分析 合作與價值 相似網紅 互動分析 創作內容分析 近三個月" at bounding box center [728, 88] width 1009 height 42
click at [262, 96] on button at bounding box center [258, 88] width 68 height 17
click at [264, 185] on button "YouTube" at bounding box center [284, 197] width 101 height 24
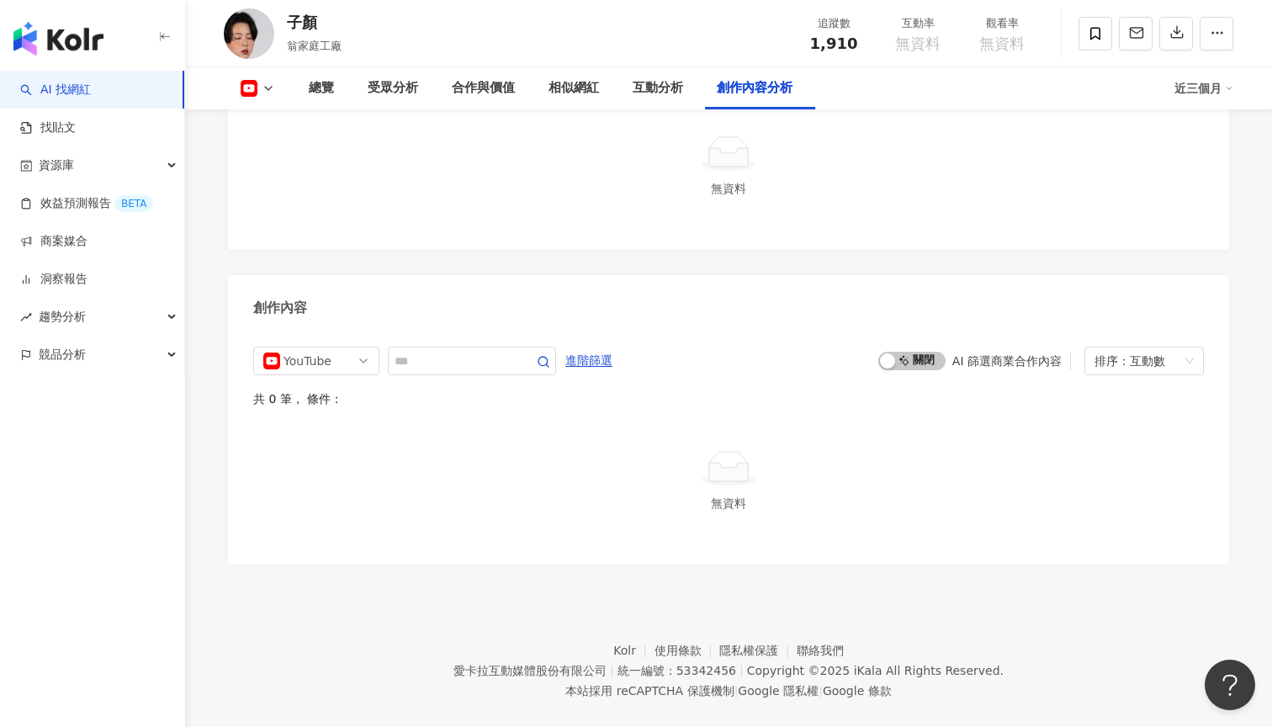
scroll to position [3785, 0]
